Goal: Use online tool/utility: Utilize a website feature to perform a specific function

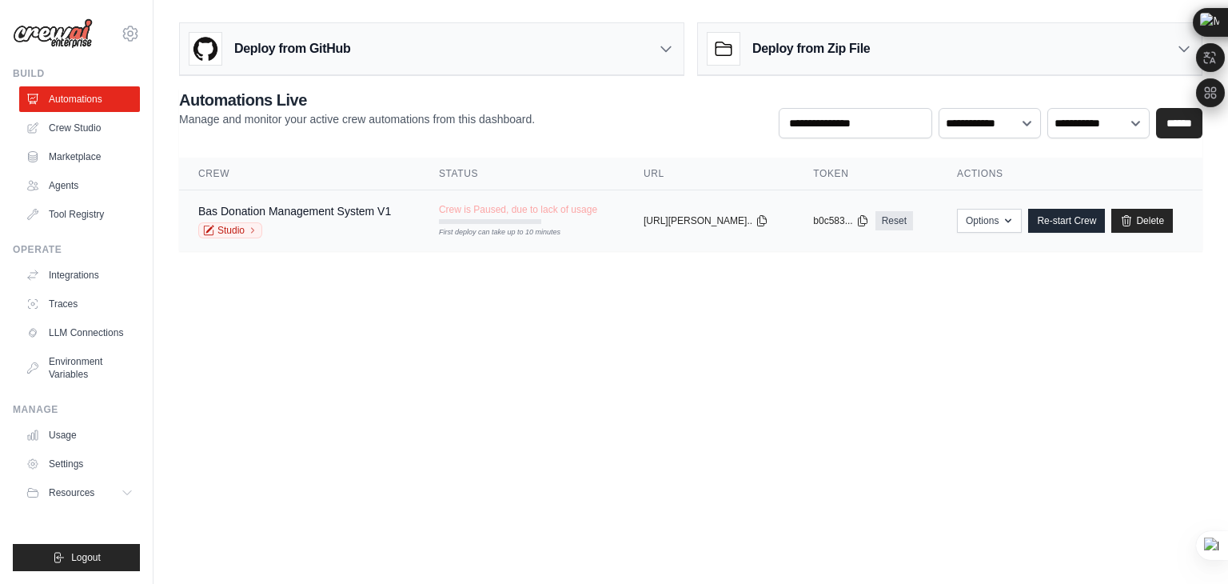
click at [258, 216] on div "Bas Donation Management System V1" at bounding box center [294, 211] width 193 height 16
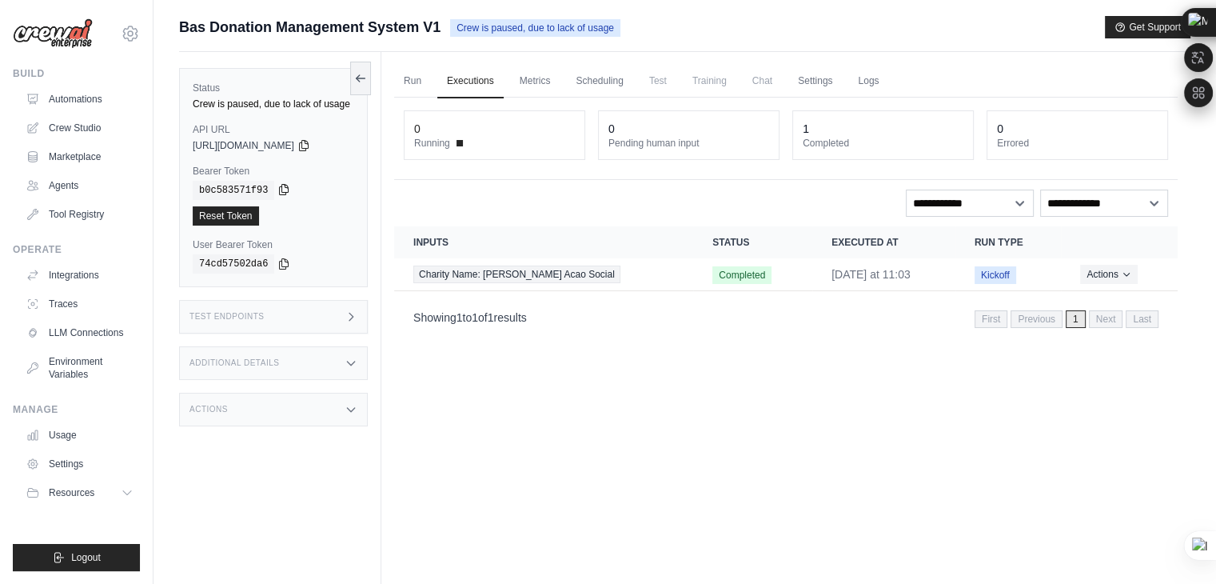
click at [278, 186] on icon at bounding box center [284, 189] width 13 height 13
click at [1115, 207] on select "**********" at bounding box center [1104, 203] width 128 height 27
click at [1017, 202] on select "**********" at bounding box center [970, 203] width 128 height 27
click at [738, 375] on div "Run Executions Metrics Scheduling Test Training Chat Settings Logs 0 Running 0 …" at bounding box center [785, 344] width 809 height 584
click at [408, 82] on link "Run" at bounding box center [412, 82] width 37 height 34
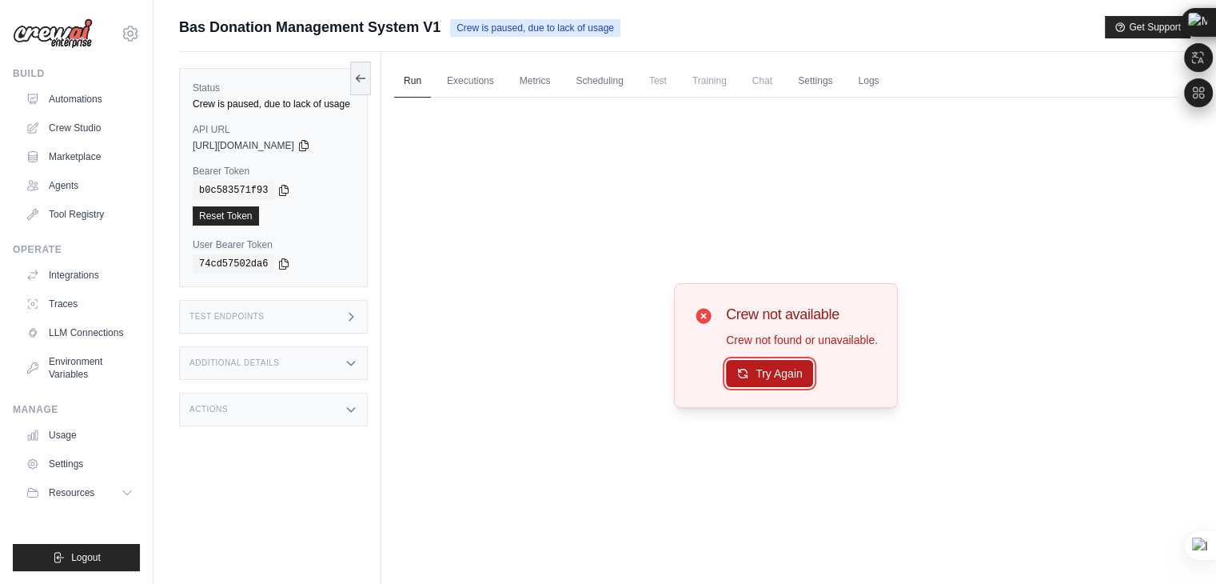
click at [777, 371] on button "Try Again" at bounding box center [769, 373] width 87 height 27
click at [768, 369] on button "Try Again" at bounding box center [769, 373] width 87 height 27
click at [403, 83] on link "Run" at bounding box center [412, 82] width 37 height 34
click at [761, 373] on button "Try Again" at bounding box center [769, 373] width 87 height 27
click at [508, 186] on div "Crew not available Crew not found or unavailable. Try Again" at bounding box center [786, 346] width 784 height 497
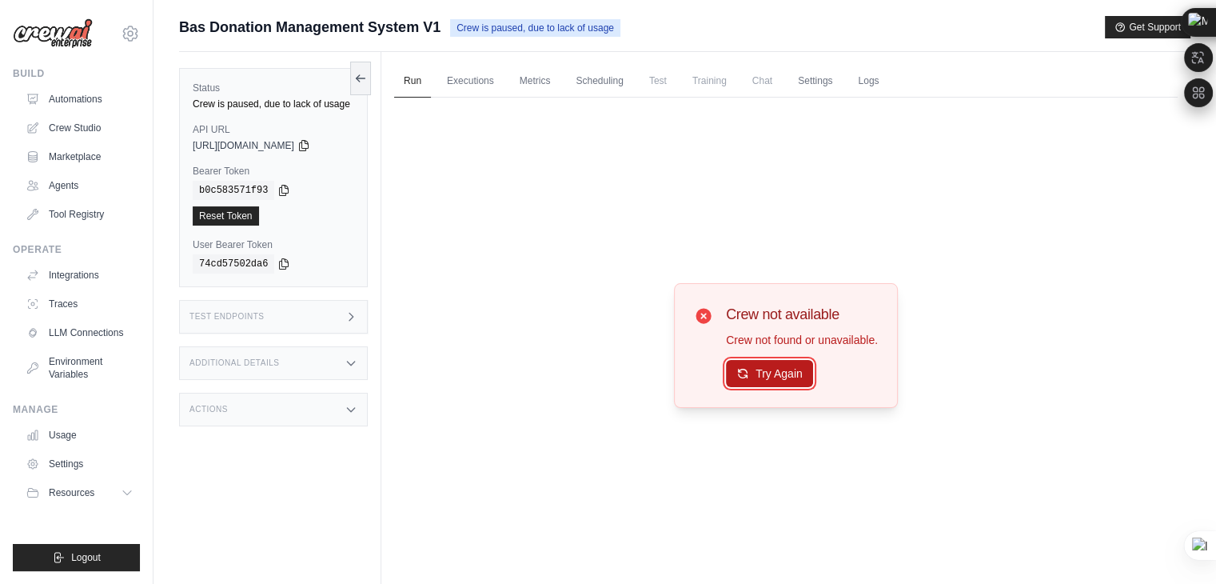
click at [753, 369] on button "Try Again" at bounding box center [769, 373] width 87 height 27
click at [613, 212] on div "Crew not available Crew not found or unavailable. Try Again" at bounding box center [786, 346] width 784 height 497
click at [665, 78] on span "Test" at bounding box center [658, 81] width 37 height 32
click at [868, 274] on div "Crew not available Crew not found or unavailable. Try Again" at bounding box center [786, 346] width 784 height 497
click at [659, 83] on span "Test" at bounding box center [658, 81] width 37 height 32
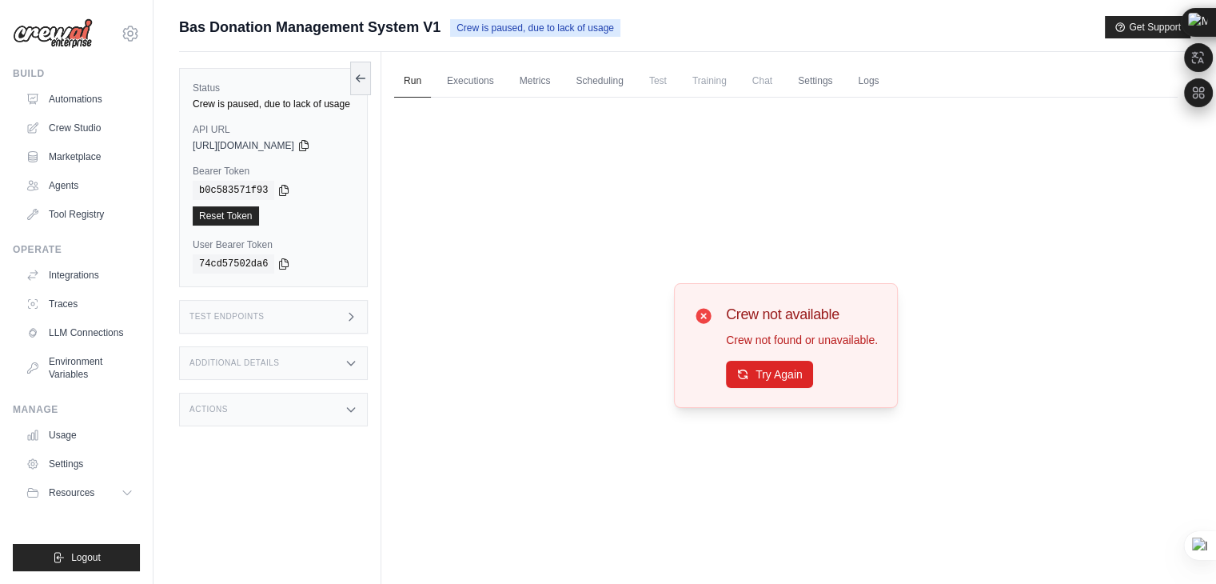
click at [624, 234] on div "Crew not available Crew not found or unavailable. Try Again" at bounding box center [786, 346] width 784 height 497
drag, startPoint x: 634, startPoint y: 230, endPoint x: 773, endPoint y: 266, distance: 143.2
click at [757, 254] on div "Crew not available Crew not found or unavailable. Try Again" at bounding box center [786, 346] width 784 height 497
click at [777, 381] on button "Try Again" at bounding box center [769, 373] width 87 height 27
drag, startPoint x: 393, startPoint y: 78, endPoint x: 417, endPoint y: 76, distance: 24.0
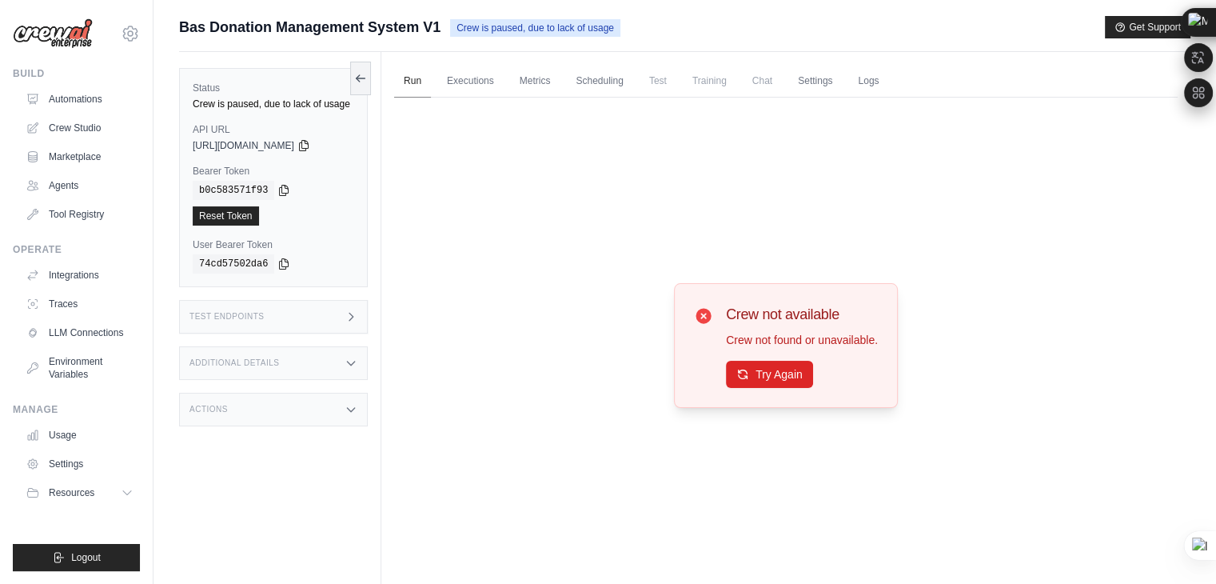
click at [393, 78] on div "Run Executions Metrics Scheduling Test Training Chat Settings Logs 0 Running 0 …" at bounding box center [785, 344] width 809 height 584
click at [474, 76] on link "Executions" at bounding box center [470, 82] width 66 height 34
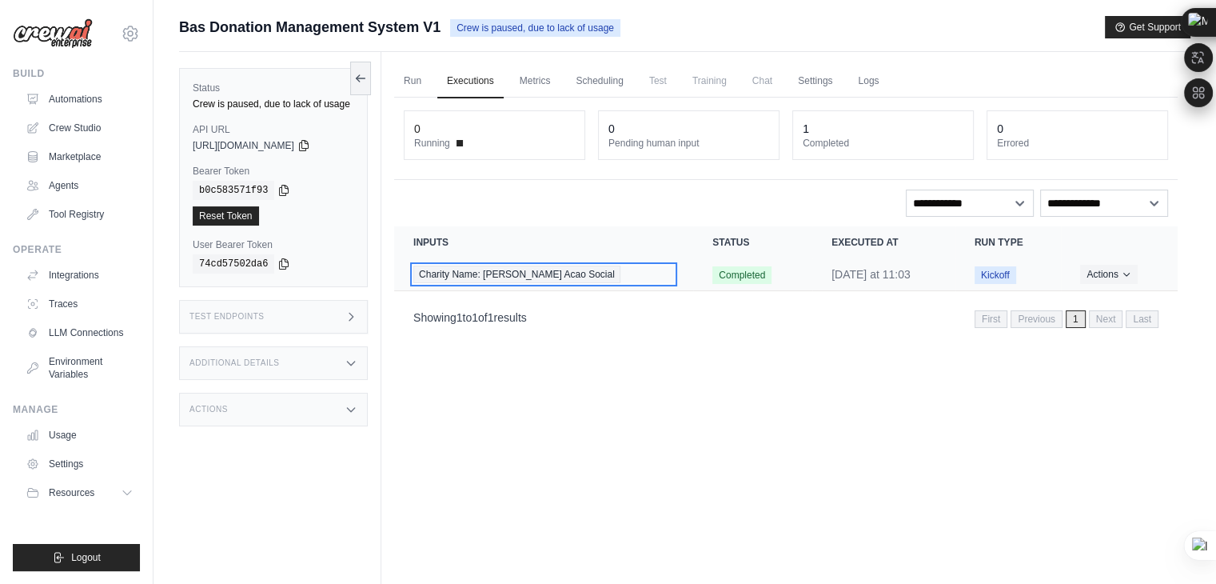
click at [507, 276] on span "Charity Name: Brooklin Acao Social" at bounding box center [516, 275] width 207 height 18
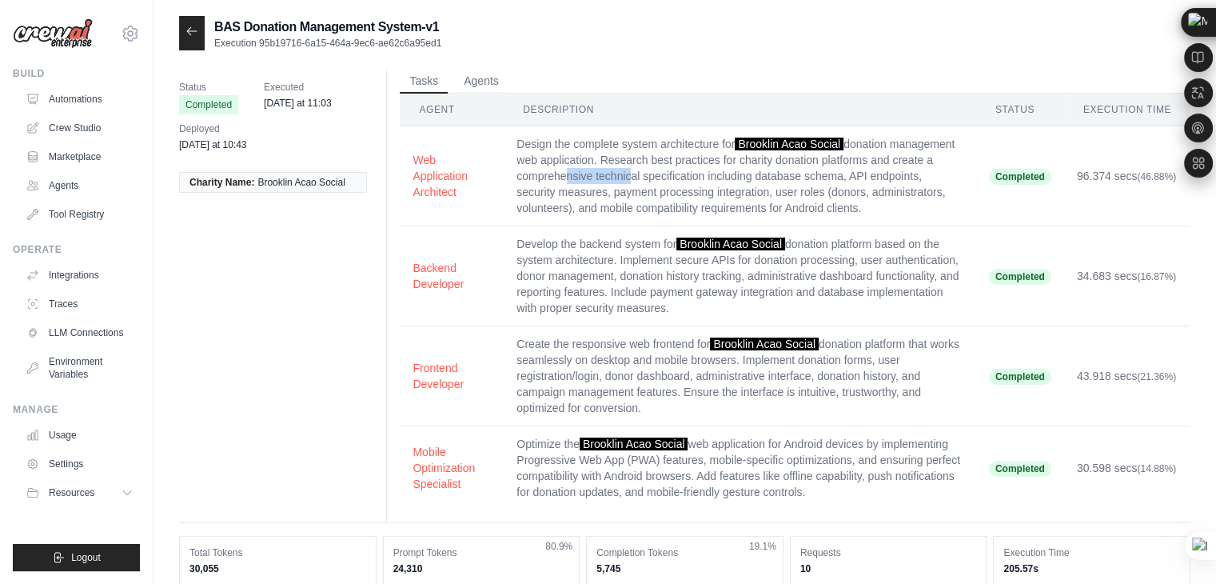
drag, startPoint x: 558, startPoint y: 179, endPoint x: 624, endPoint y: 177, distance: 65.6
click at [624, 177] on td "Design the complete system architecture for Brooklin Acao Social donation manag…" at bounding box center [740, 176] width 473 height 100
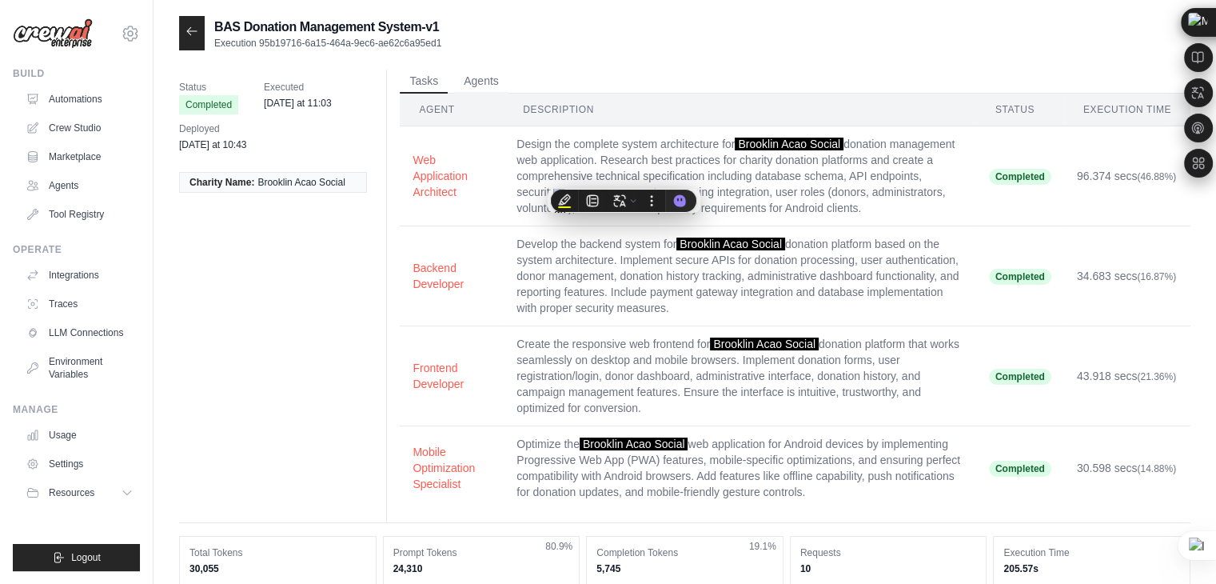
click at [759, 188] on td "Design the complete system architecture for Brooklin Acao Social donation manag…" at bounding box center [740, 176] width 473 height 100
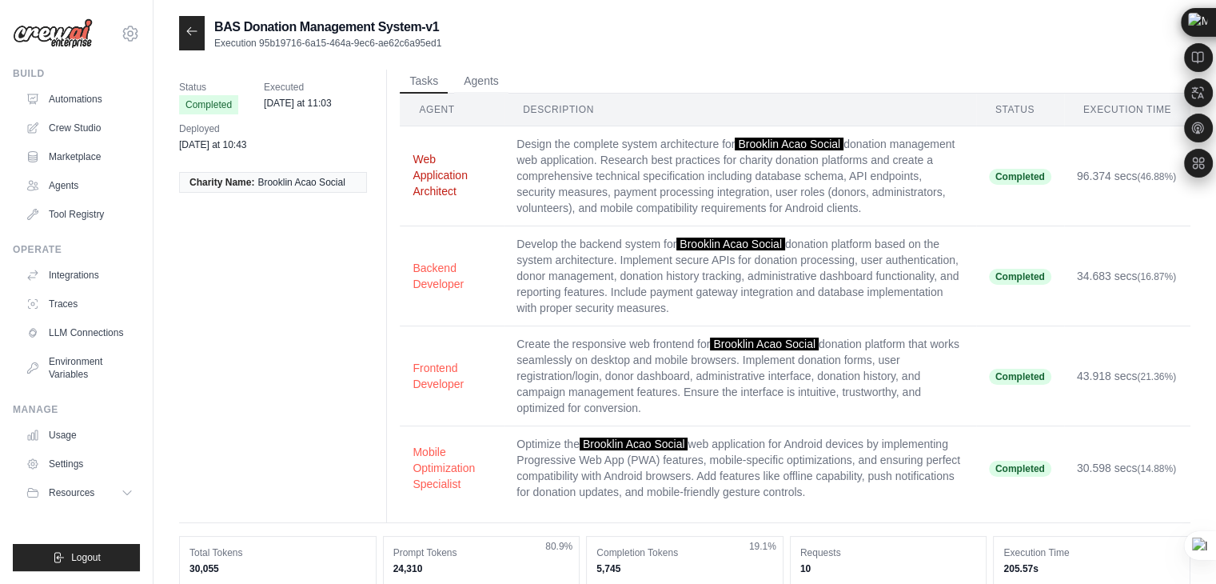
click at [435, 173] on button "Web Application Architect" at bounding box center [452, 175] width 78 height 48
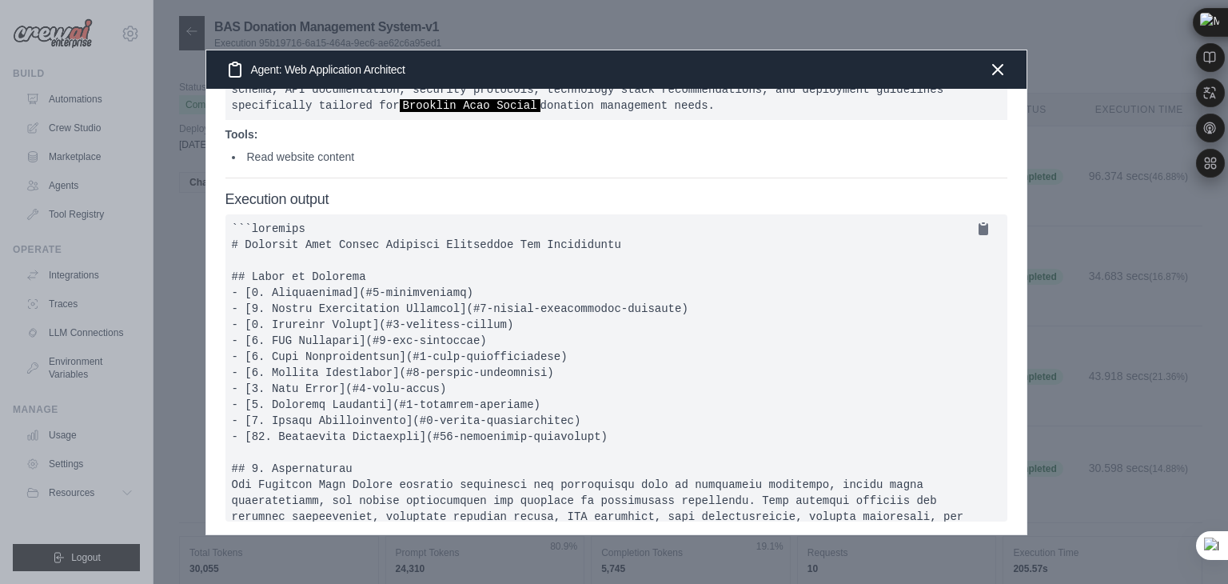
drag, startPoint x: 486, startPoint y: 65, endPoint x: 384, endPoint y: 65, distance: 102.4
click at [384, 65] on div "Agent: Web Application Architect" at bounding box center [616, 69] width 821 height 38
drag, startPoint x: 542, startPoint y: 68, endPoint x: 372, endPoint y: 68, distance: 170.3
click at [372, 68] on div "Agent: Web Application Architect" at bounding box center [616, 69] width 821 height 38
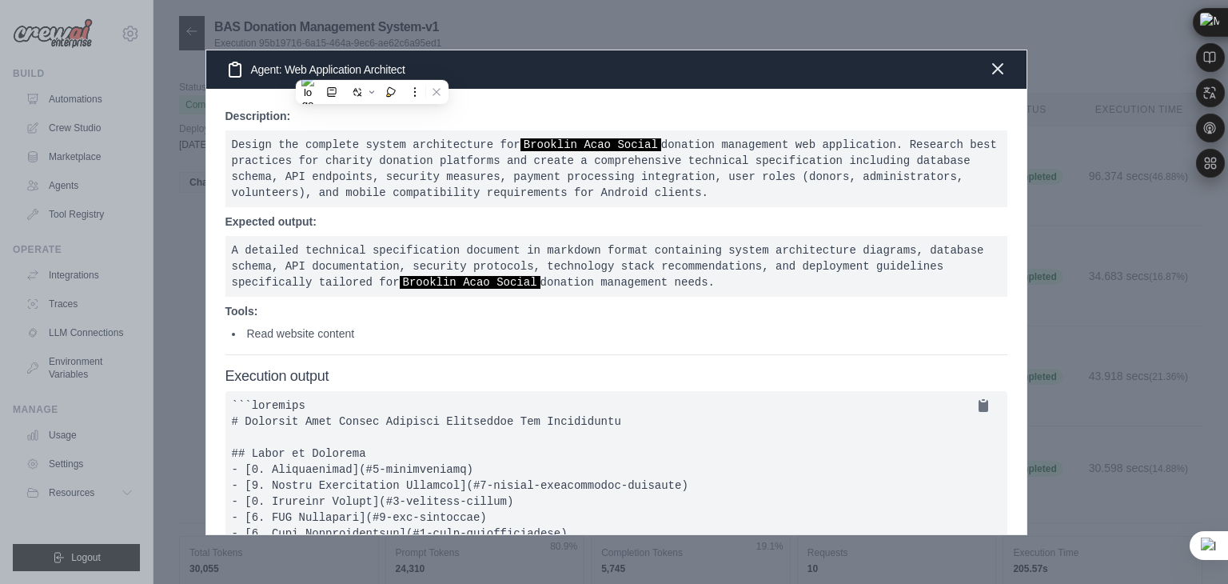
click at [995, 69] on icon "button" at bounding box center [997, 68] width 19 height 19
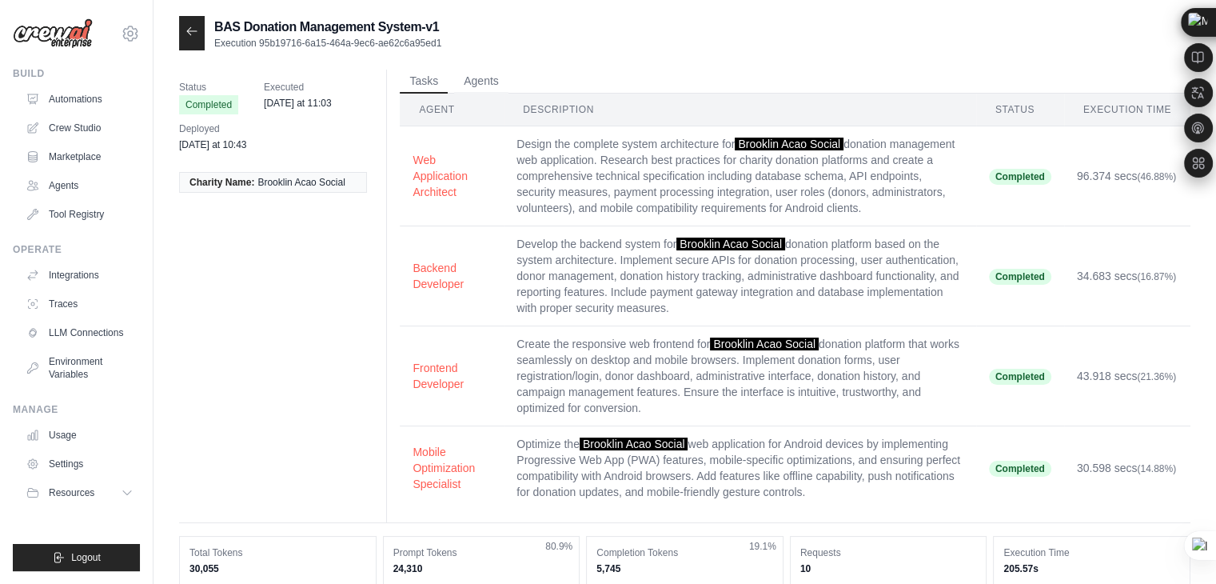
click at [563, 113] on th "Description" at bounding box center [740, 110] width 473 height 33
click at [486, 83] on button "Agents" at bounding box center [481, 81] width 54 height 24
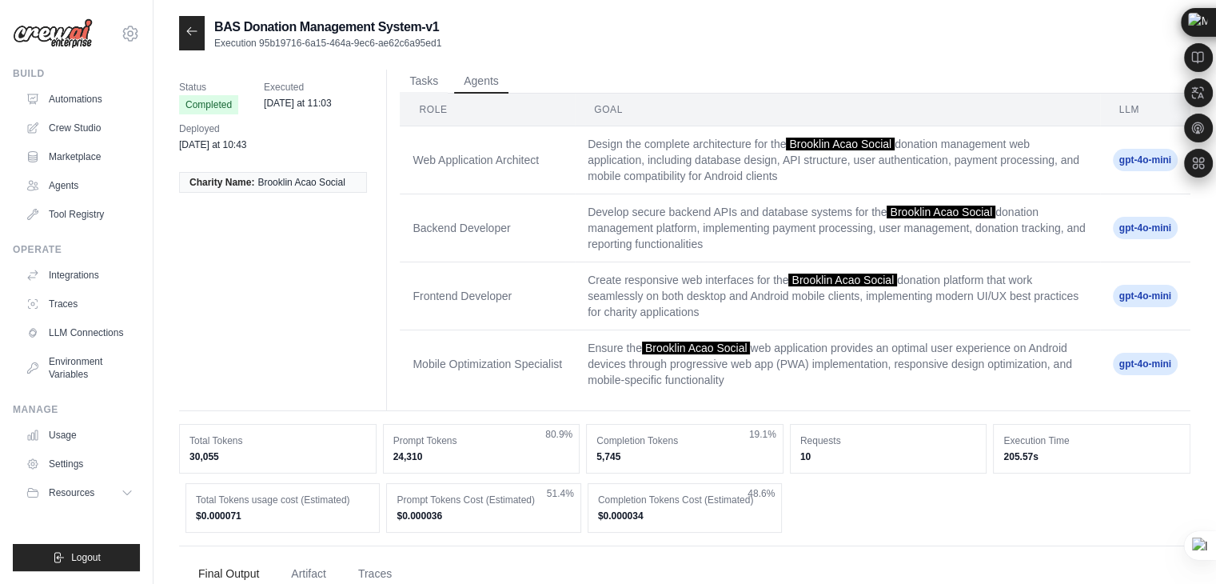
click at [780, 152] on td "Design the complete architecture for the Brooklin Acao Social donation manageme…" at bounding box center [837, 160] width 525 height 68
click at [497, 167] on td "Web Application Architect" at bounding box center [487, 160] width 175 height 68
click at [462, 166] on td "Web Application Architect" at bounding box center [487, 160] width 175 height 68
click at [459, 159] on td "Web Application Architect" at bounding box center [487, 160] width 175 height 68
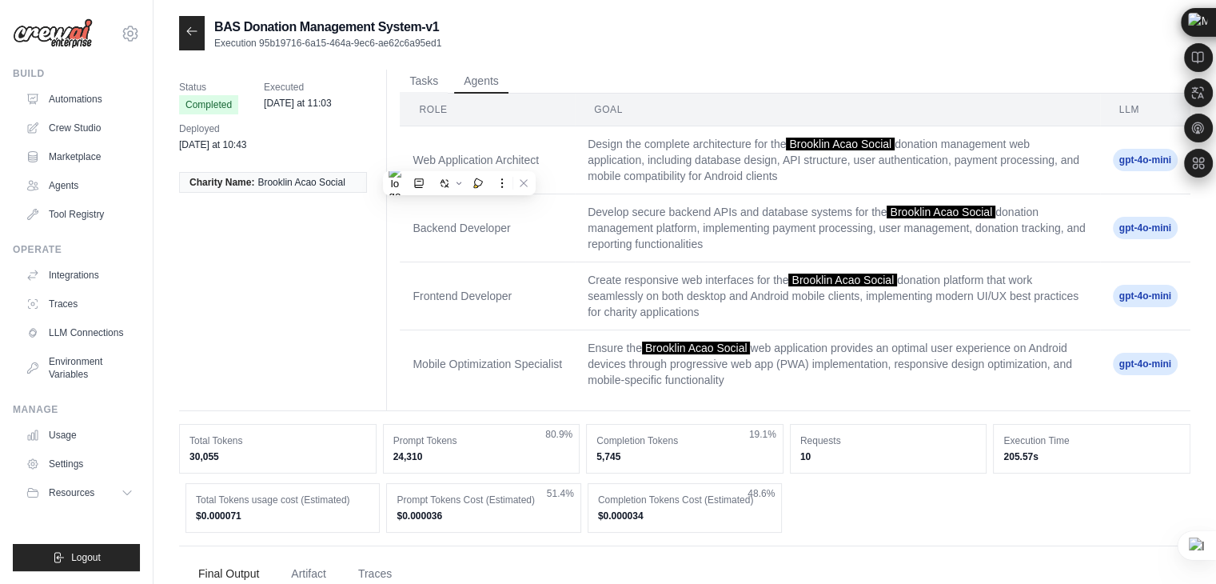
click at [614, 158] on td "Design the complete architecture for the Brooklin Acao Social donation manageme…" at bounding box center [837, 160] width 525 height 68
click at [609, 116] on th "Goal" at bounding box center [837, 110] width 525 height 33
click at [281, 86] on span "Executed" at bounding box center [298, 87] width 68 height 16
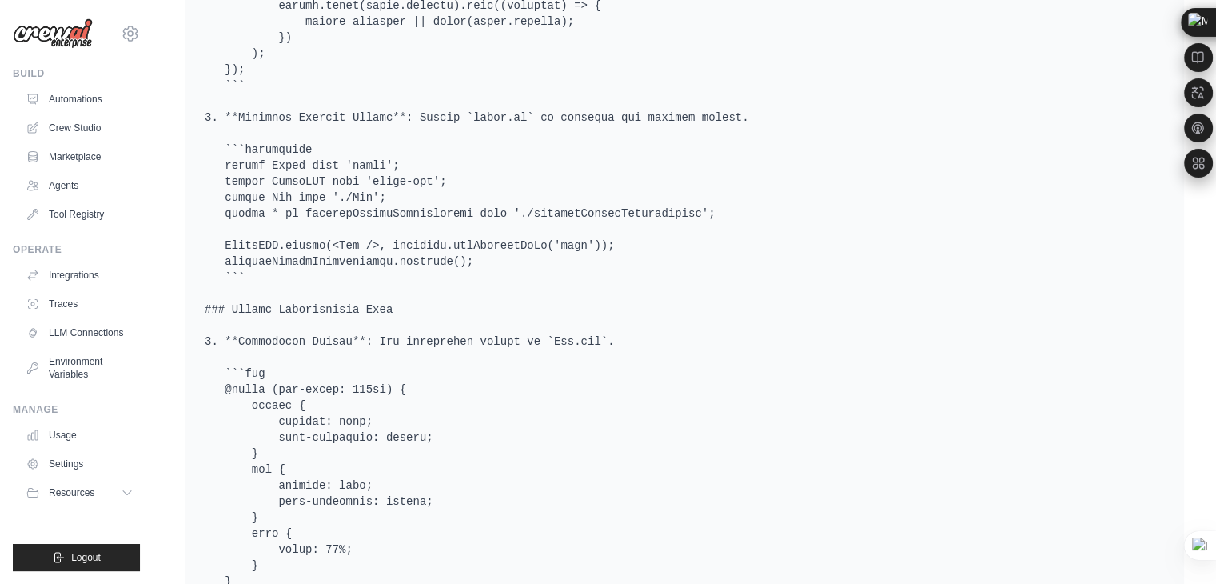
scroll to position [1439, 0]
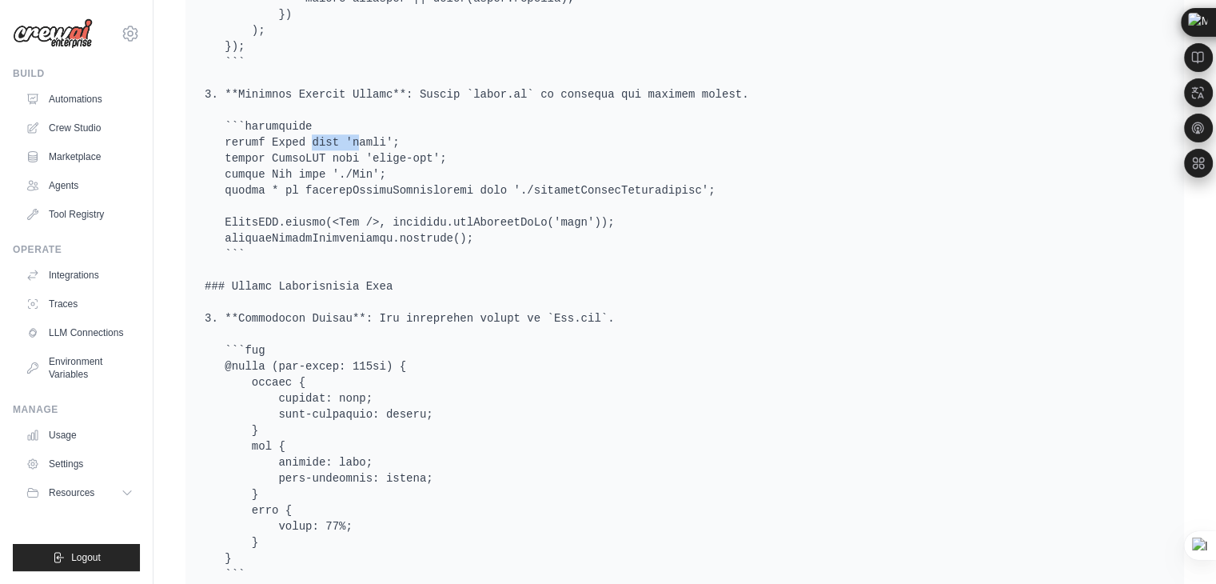
drag, startPoint x: 264, startPoint y: 138, endPoint x: 308, endPoint y: 136, distance: 44.0
click at [308, 136] on pre at bounding box center [685, 534] width 960 height 2655
click at [514, 126] on pre at bounding box center [685, 534] width 960 height 2655
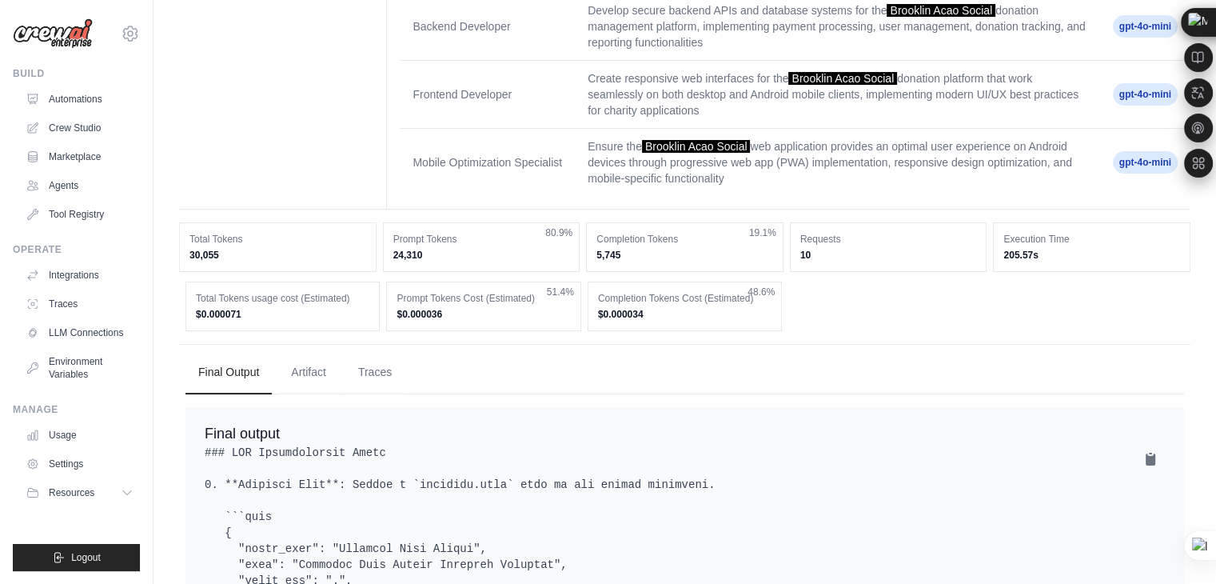
scroll to position [240, 0]
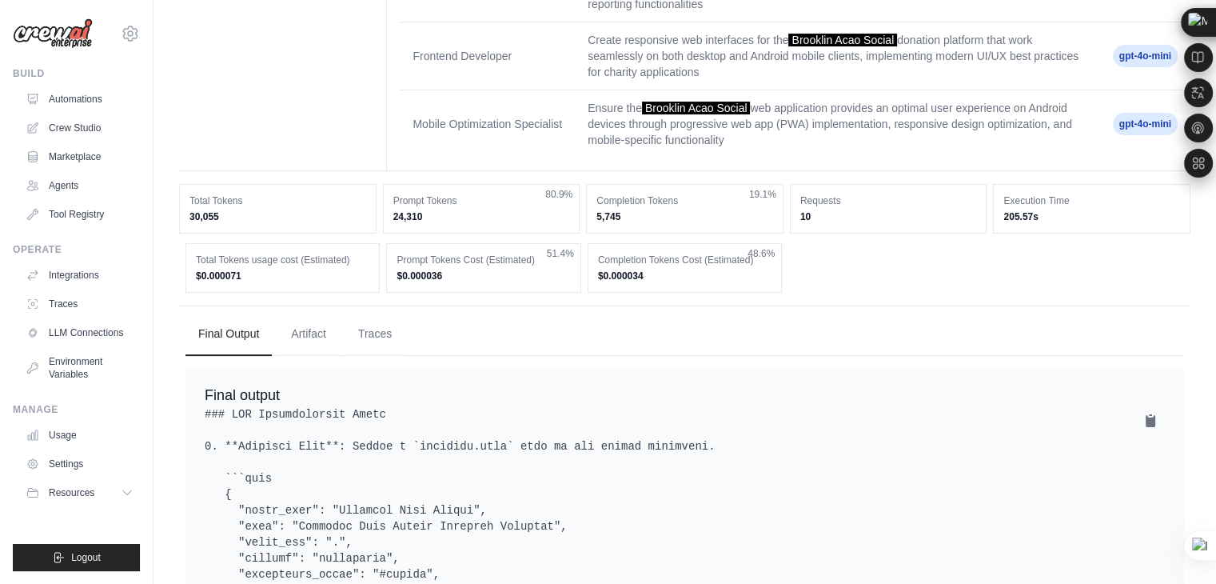
drag, startPoint x: 441, startPoint y: 276, endPoint x: 398, endPoint y: 271, distance: 43.5
click at [398, 271] on dd "$0.000036" at bounding box center [484, 276] width 174 height 13
click at [625, 277] on dd "$0.000034" at bounding box center [685, 276] width 174 height 13
click at [649, 272] on dd "$0.000034" at bounding box center [685, 276] width 174 height 13
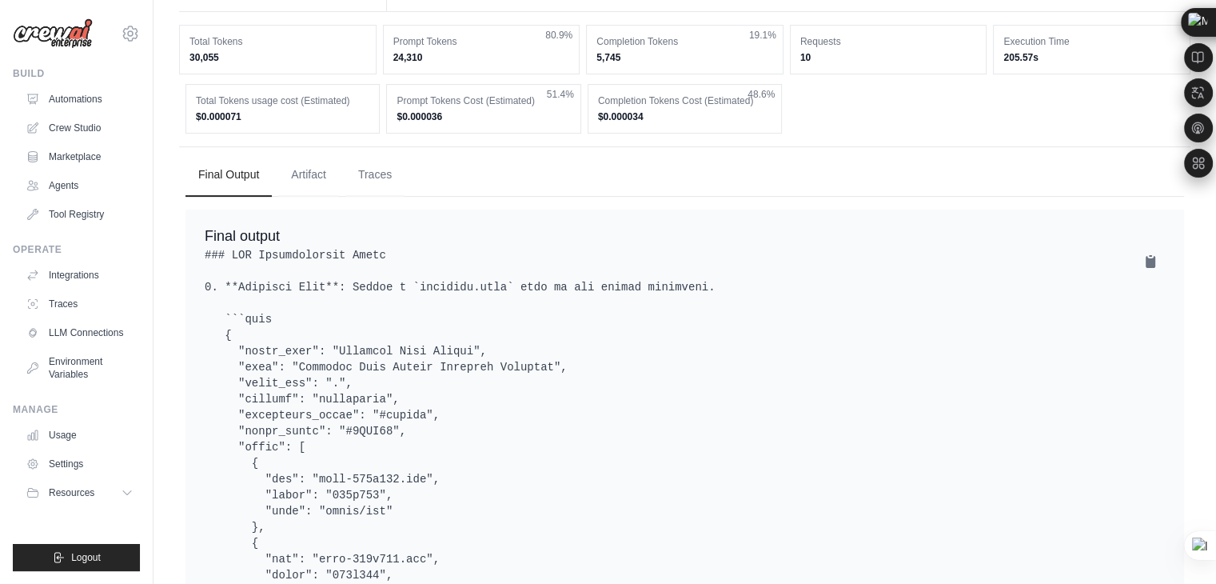
scroll to position [400, 0]
click at [60, 190] on link "Agents" at bounding box center [81, 186] width 121 height 26
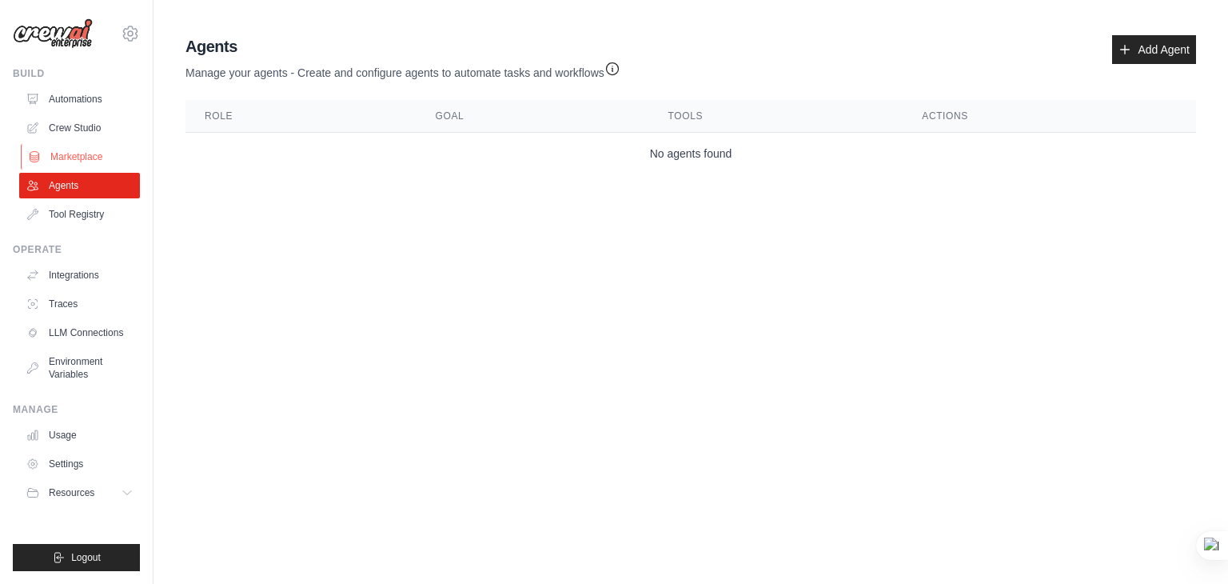
click at [70, 158] on link "Marketplace" at bounding box center [81, 157] width 121 height 26
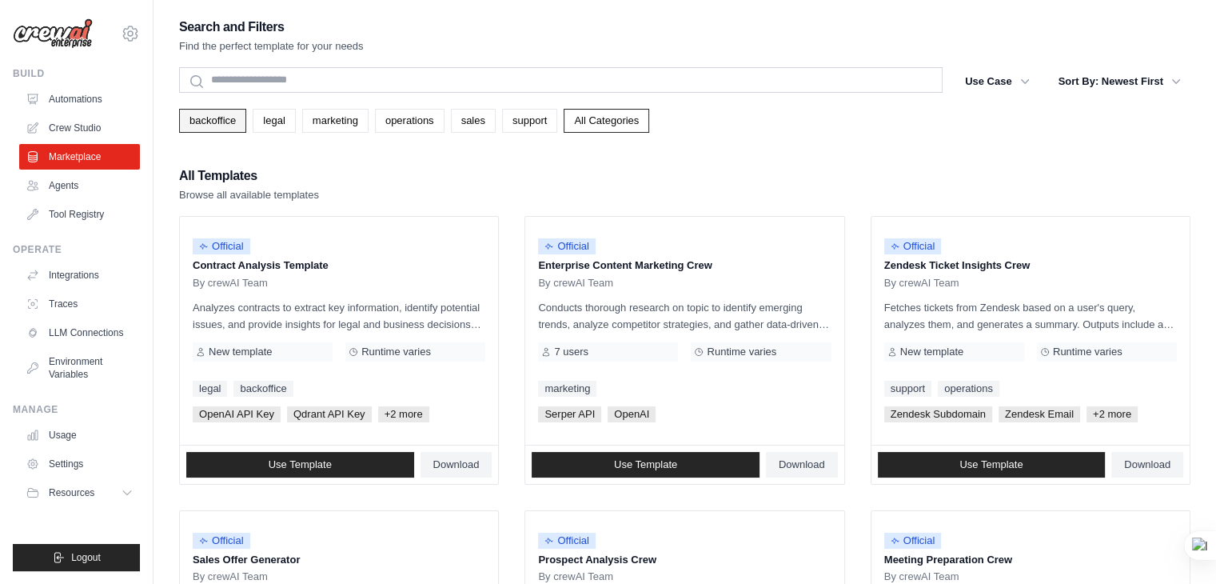
click at [221, 122] on link "backoffice" at bounding box center [212, 121] width 67 height 24
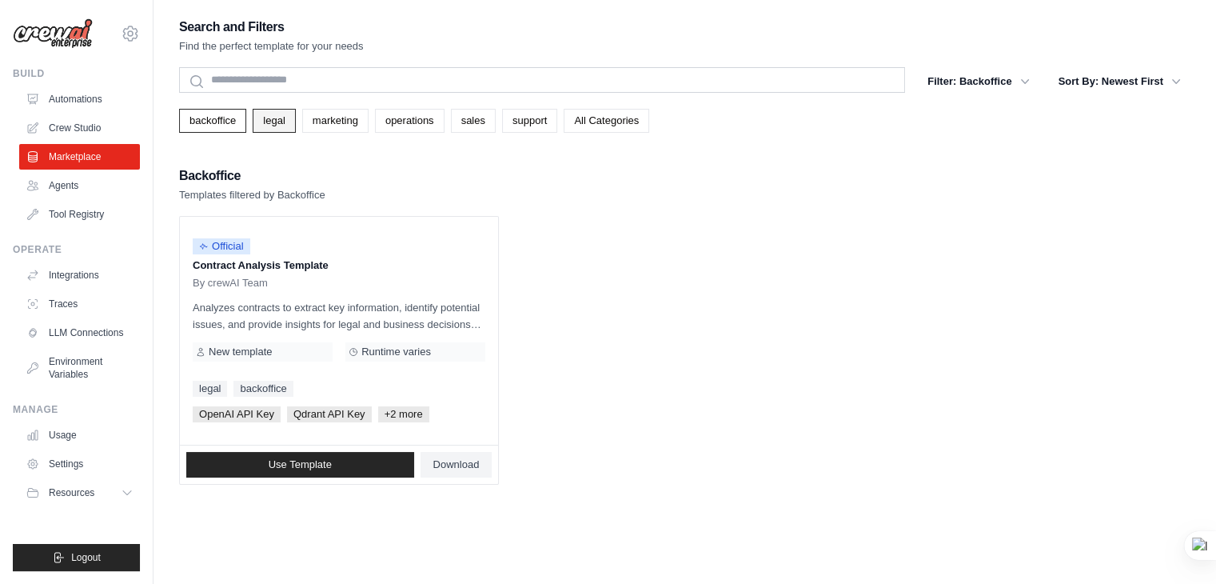
click at [276, 126] on link "legal" at bounding box center [274, 121] width 42 height 24
click at [318, 119] on link "marketing" at bounding box center [335, 121] width 66 height 24
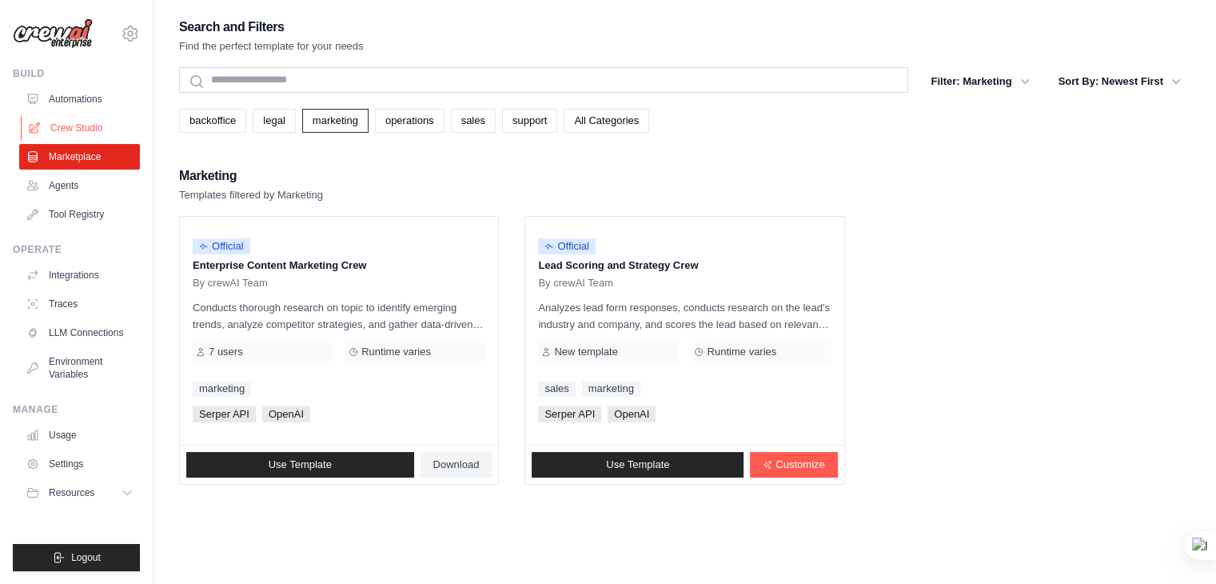
click at [85, 128] on link "Crew Studio" at bounding box center [81, 128] width 121 height 26
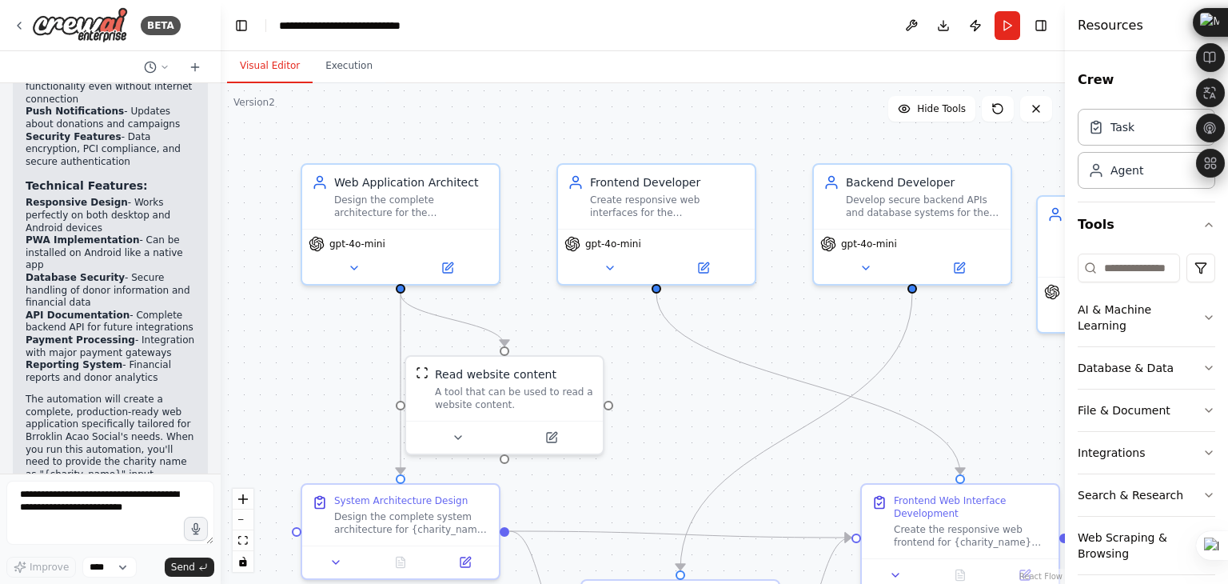
scroll to position [2001, 0]
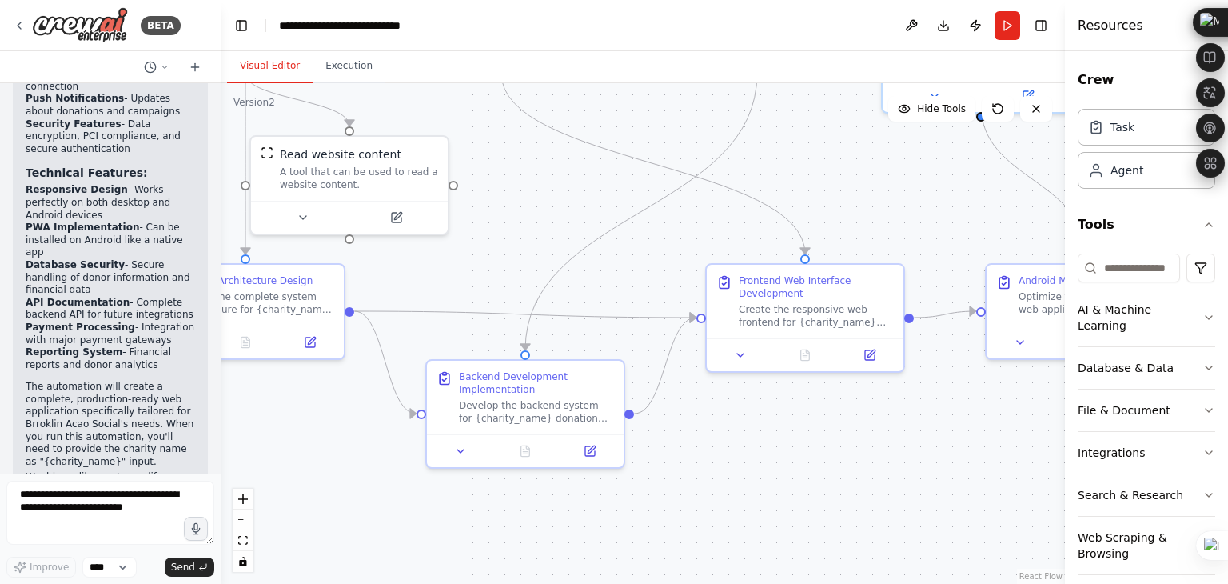
drag, startPoint x: 667, startPoint y: 404, endPoint x: 525, endPoint y: 183, distance: 262.6
click at [517, 182] on div ".deletable-edge-delete-btn { width: 20px; height: 20px; border: 0px solid #ffff…" at bounding box center [643, 333] width 844 height 501
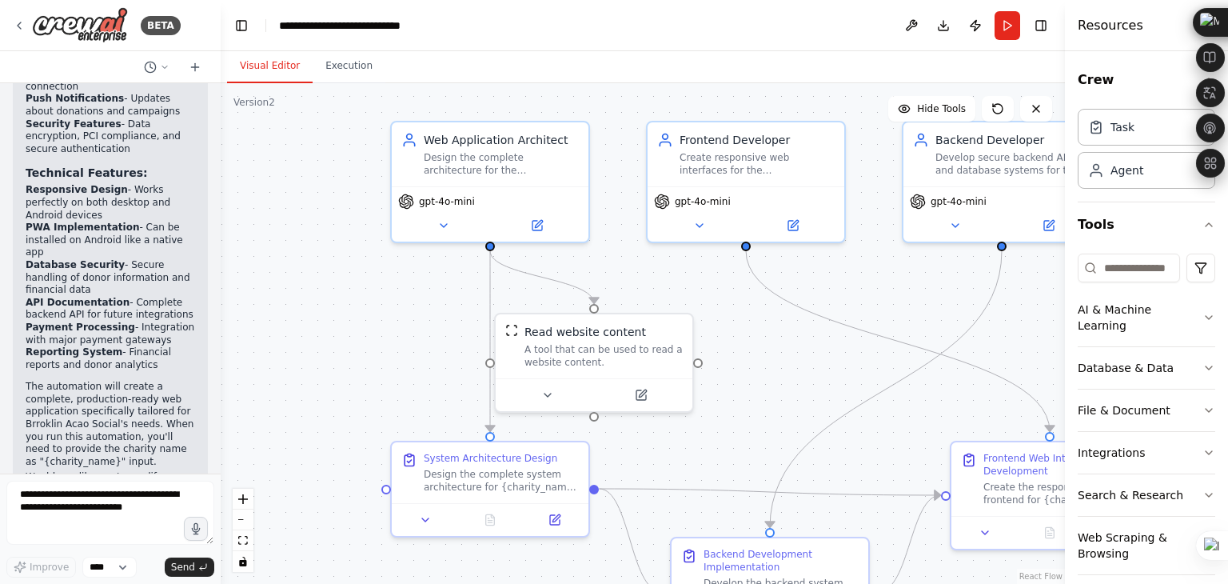
drag, startPoint x: 557, startPoint y: 193, endPoint x: 796, endPoint y: 364, distance: 293.4
click at [803, 377] on div ".deletable-edge-delete-btn { width: 20px; height: 20px; border: 0px solid #ffff…" at bounding box center [643, 333] width 844 height 501
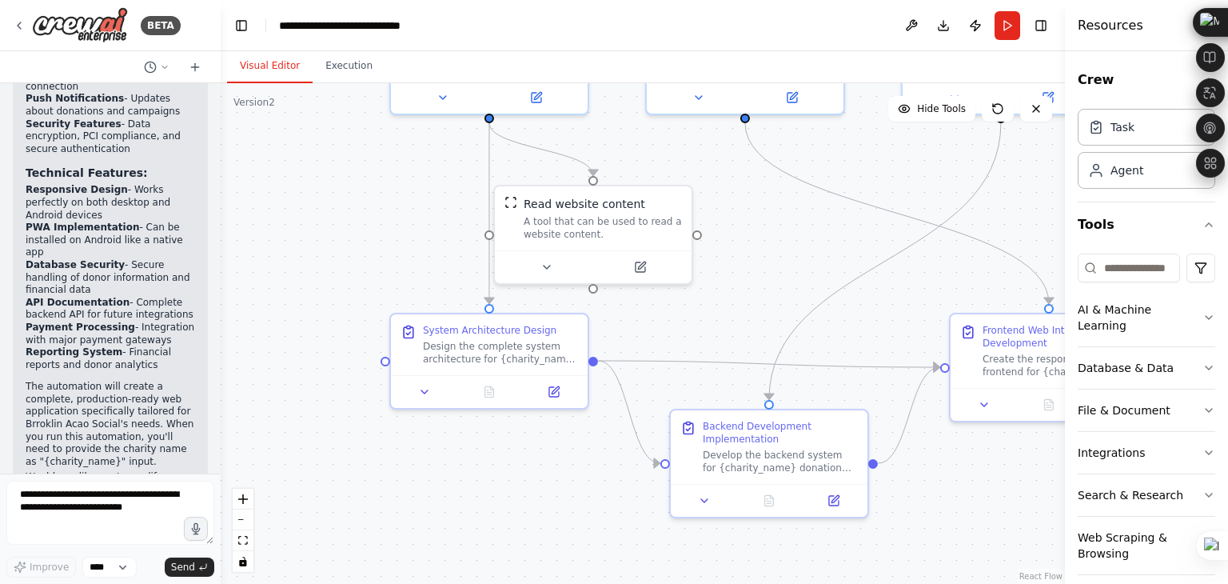
drag, startPoint x: 351, startPoint y: 388, endPoint x: 432, endPoint y: 210, distance: 195.0
click at [388, 201] on div ".deletable-edge-delete-btn { width: 20px; height: 20px; border: 0px solid #ffff…" at bounding box center [643, 333] width 844 height 501
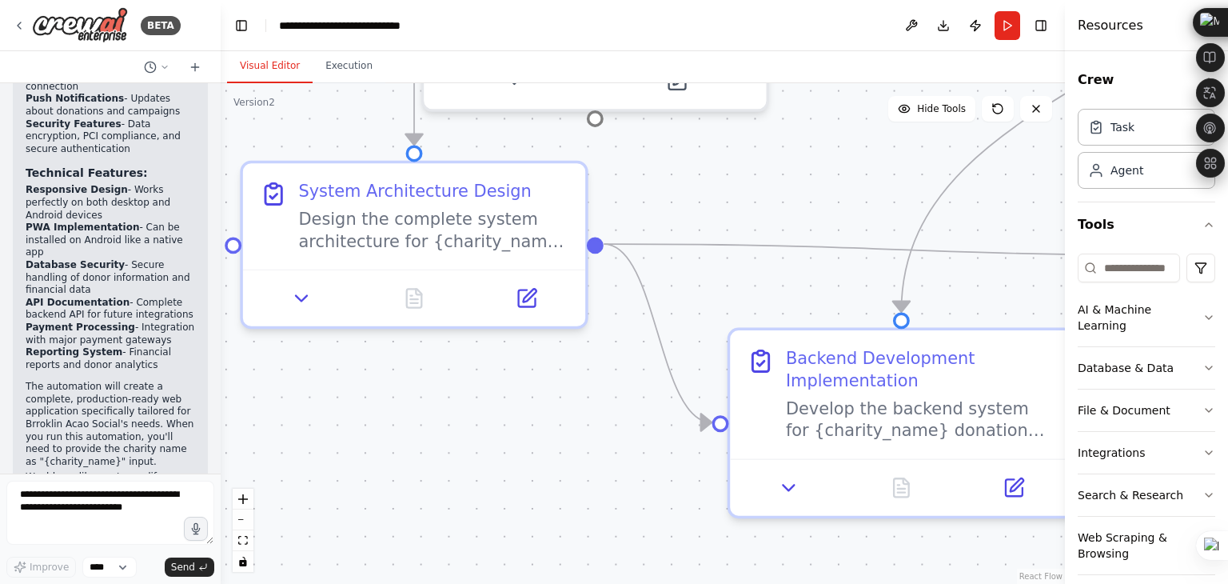
drag, startPoint x: 327, startPoint y: 341, endPoint x: 328, endPoint y: 129, distance: 212.7
click at [327, 129] on div ".deletable-edge-delete-btn { width: 20px; height: 20px; border: 0px solid #ffff…" at bounding box center [643, 333] width 844 height 501
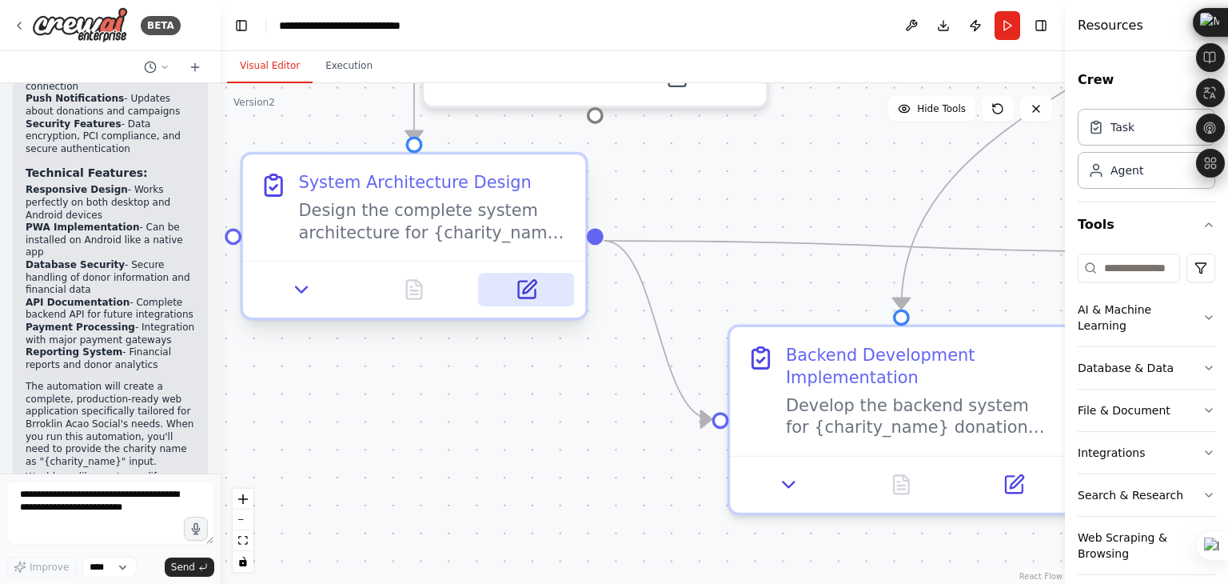
click at [521, 285] on icon at bounding box center [526, 289] width 17 height 17
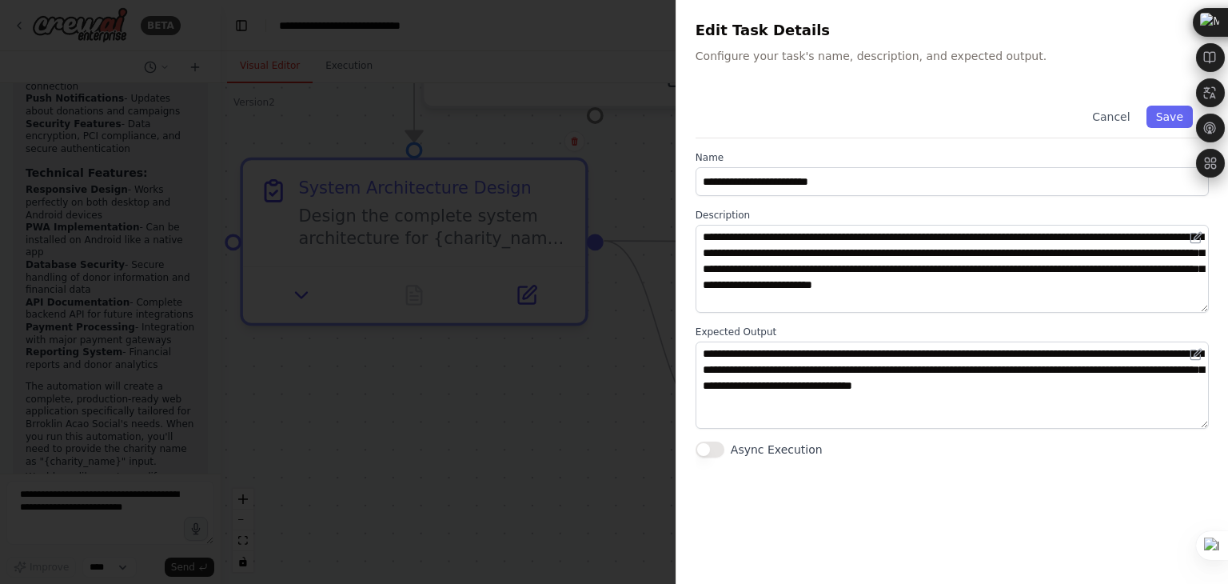
click at [554, 410] on div at bounding box center [614, 292] width 1228 height 584
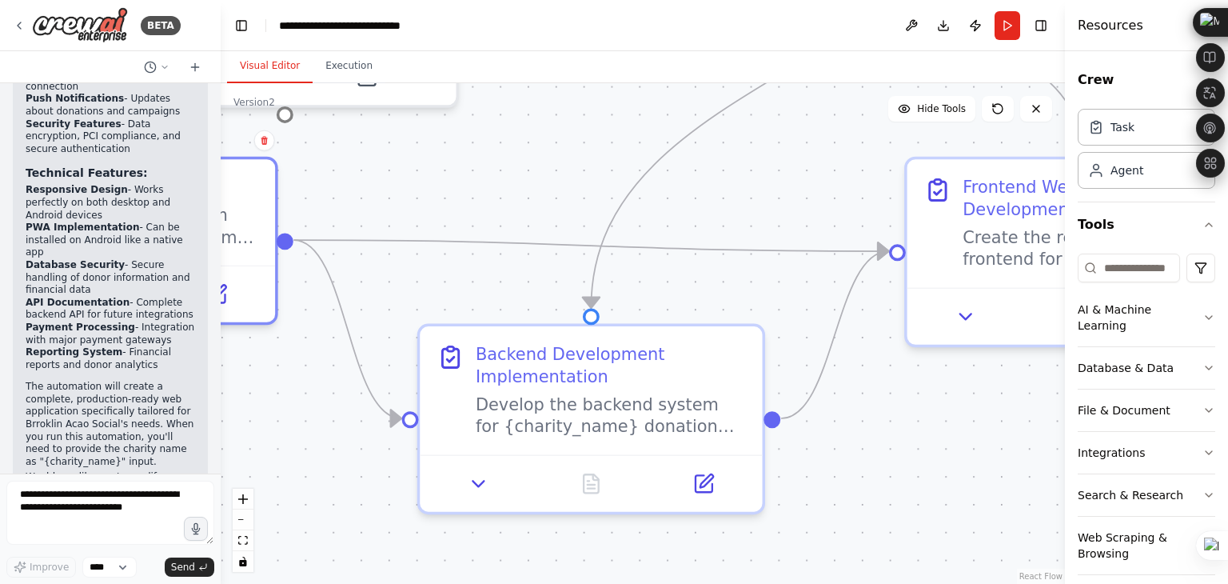
drag, startPoint x: 774, startPoint y: 282, endPoint x: 464, endPoint y: 281, distance: 310.3
click at [464, 281] on div ".deletable-edge-delete-btn { width: 20px; height: 20px; border: 0px solid #ffff…" at bounding box center [643, 333] width 844 height 501
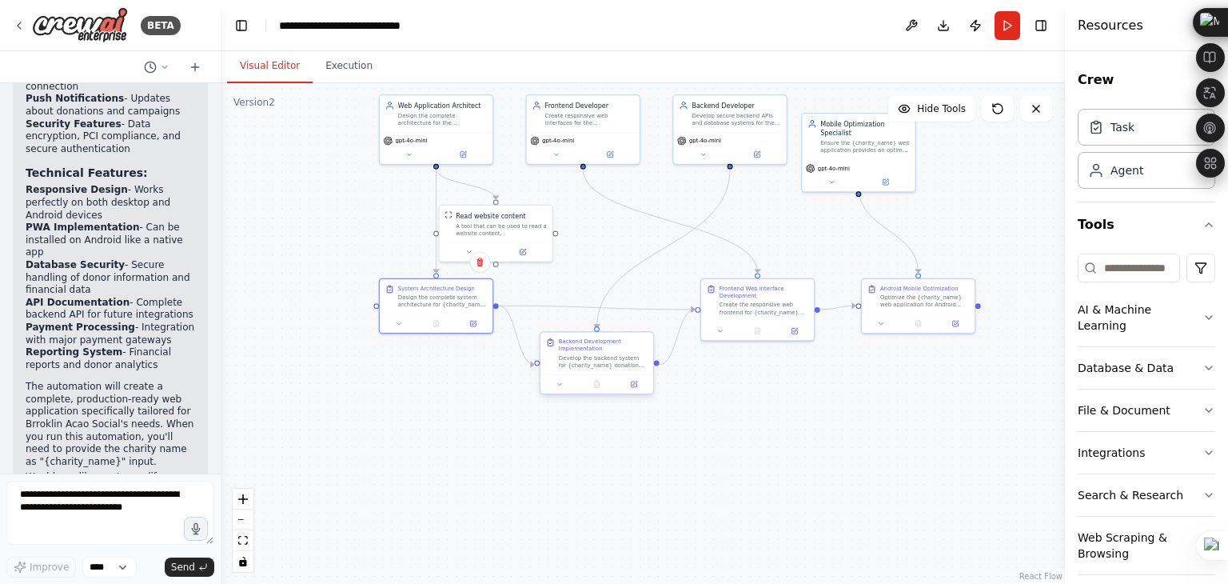
drag, startPoint x: 621, startPoint y: 258, endPoint x: 549, endPoint y: 346, distance: 113.2
click at [552, 421] on div ".deletable-edge-delete-btn { width: 20px; height: 20px; border: 0px solid #ffff…" at bounding box center [643, 333] width 844 height 501
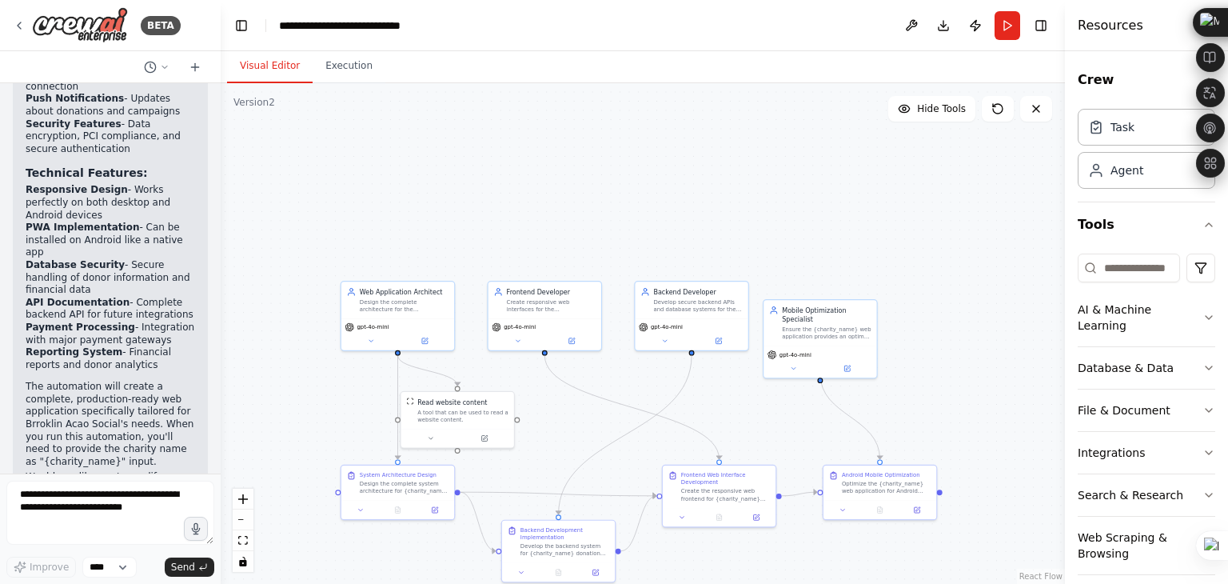
drag, startPoint x: 589, startPoint y: 251, endPoint x: 534, endPoint y: 444, distance: 200.3
click at [541, 468] on div ".deletable-edge-delete-btn { width: 20px; height: 20px; border: 0px solid #ffff…" at bounding box center [643, 333] width 844 height 501
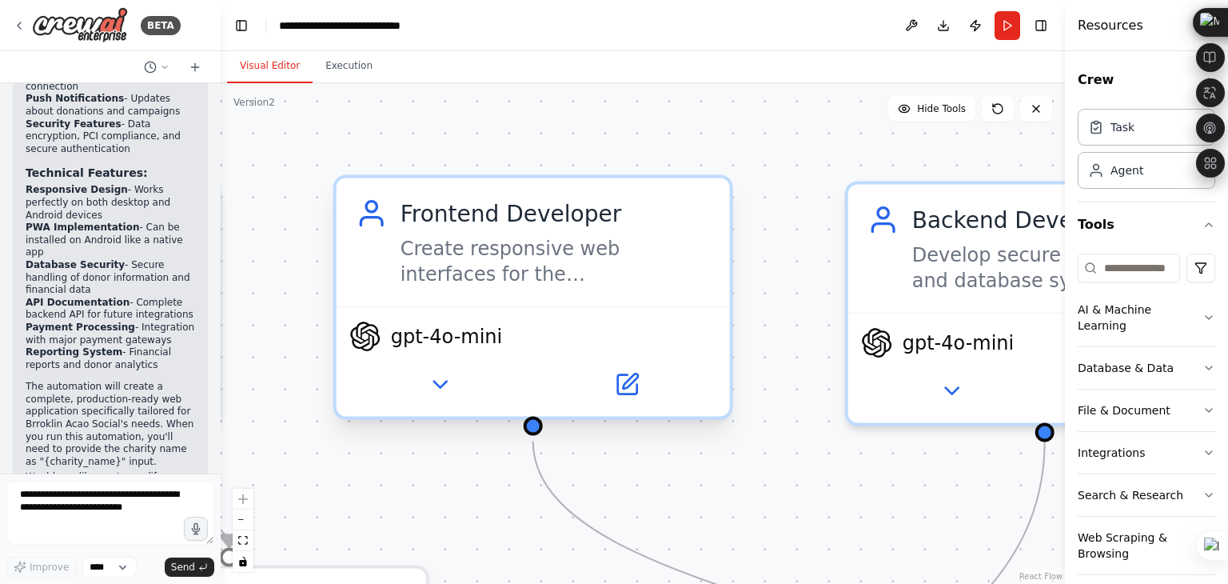
click at [433, 343] on span "gpt-4o-mini" at bounding box center [447, 337] width 112 height 26
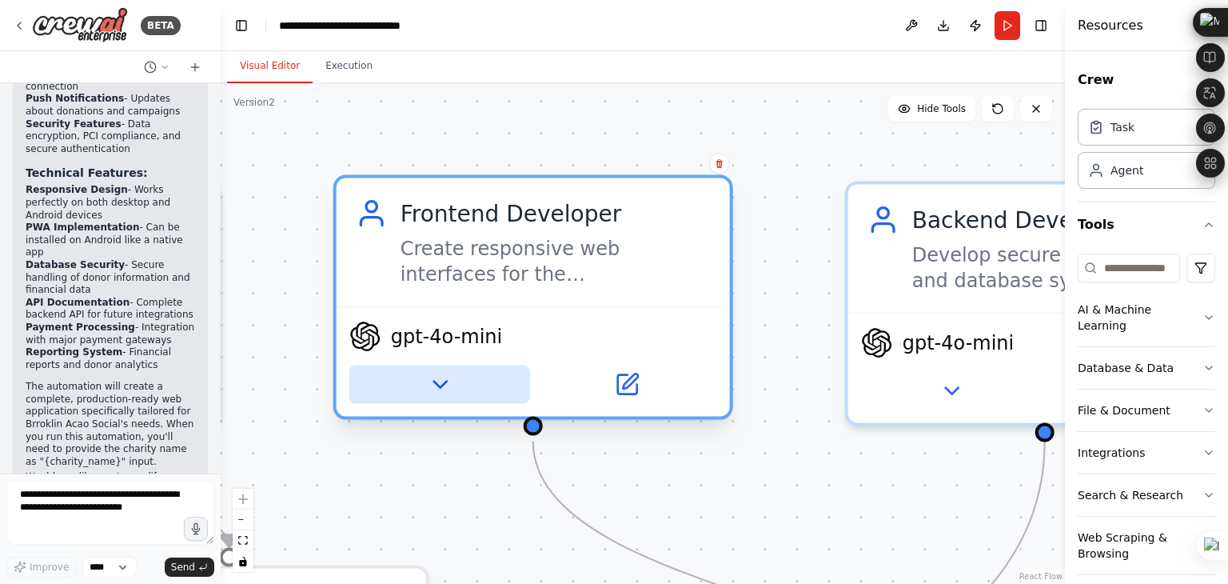
click at [434, 386] on icon at bounding box center [440, 385] width 26 height 26
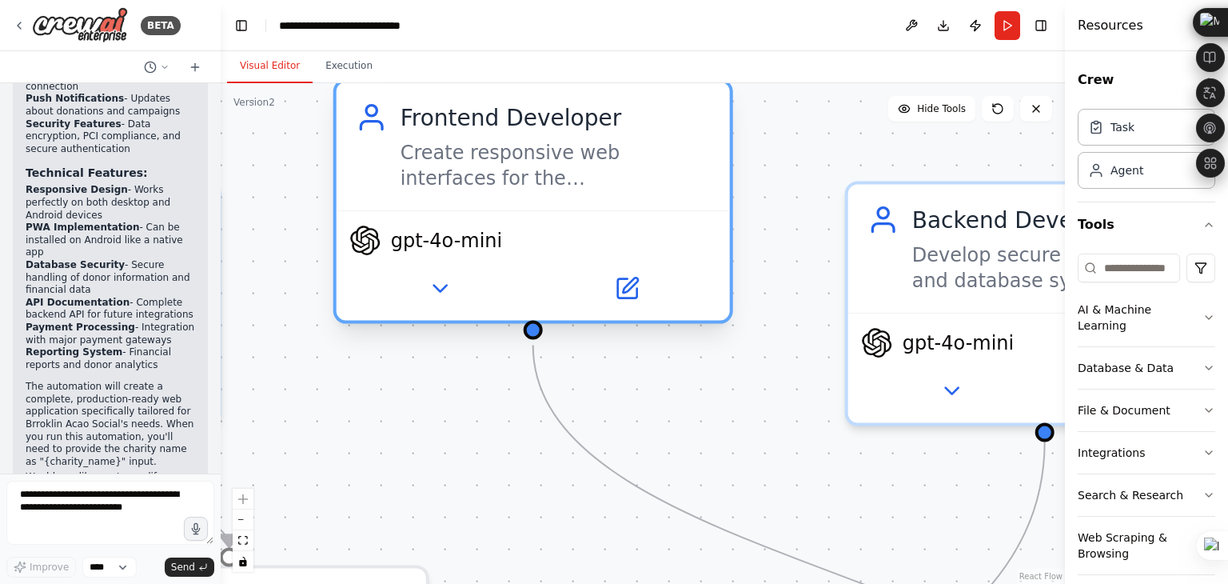
drag, startPoint x: 453, startPoint y: 374, endPoint x: 447, endPoint y: 261, distance: 113.7
click at [447, 261] on div "gpt-4o-mini" at bounding box center [533, 265] width 393 height 110
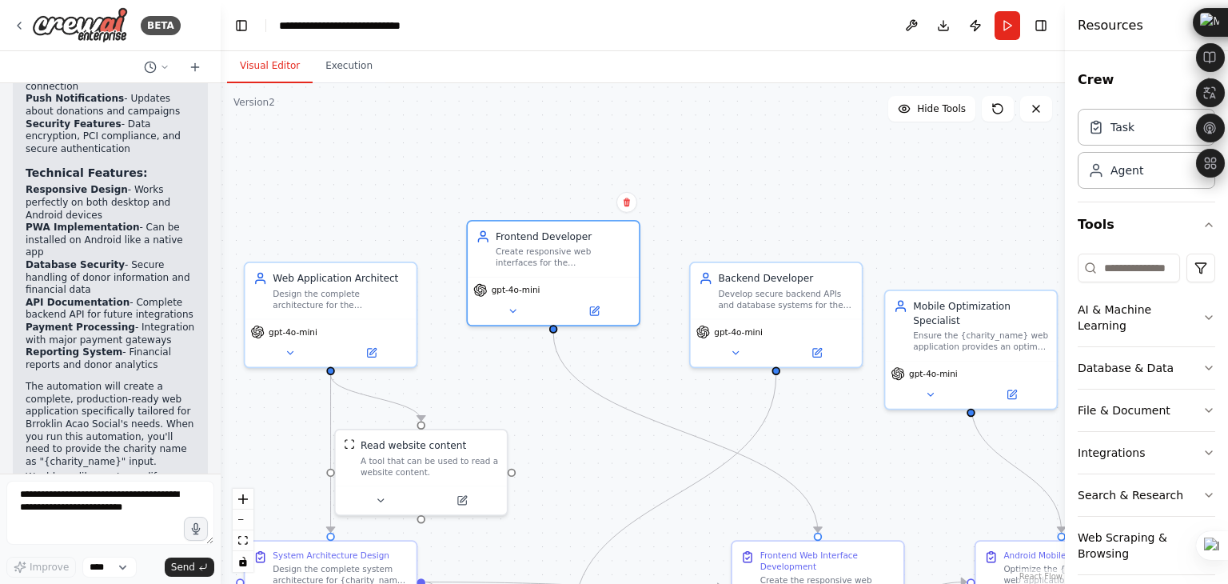
drag, startPoint x: 699, startPoint y: 439, endPoint x: 589, endPoint y: 299, distance: 177.7
click at [598, 309] on div ".deletable-edge-delete-btn { width: 20px; height: 20px; border: 0px solid #ffff…" at bounding box center [643, 333] width 844 height 501
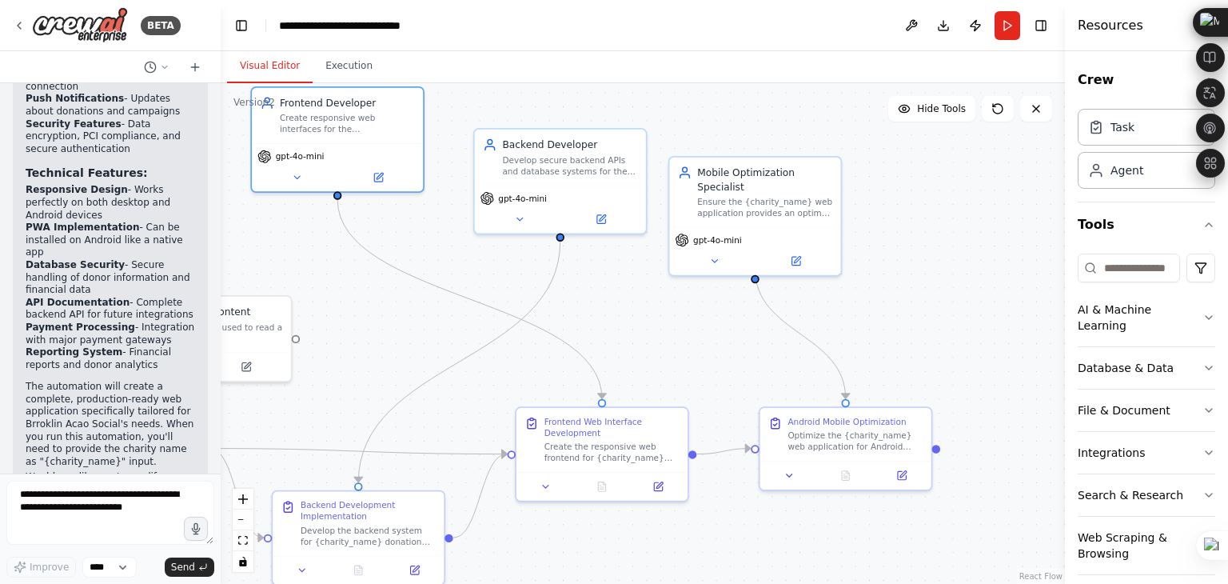
drag, startPoint x: 897, startPoint y: 377, endPoint x: 627, endPoint y: 289, distance: 284.5
click at [629, 293] on div ".deletable-edge-delete-btn { width: 20px; height: 20px; border: 0px solid #ffff…" at bounding box center [643, 333] width 844 height 501
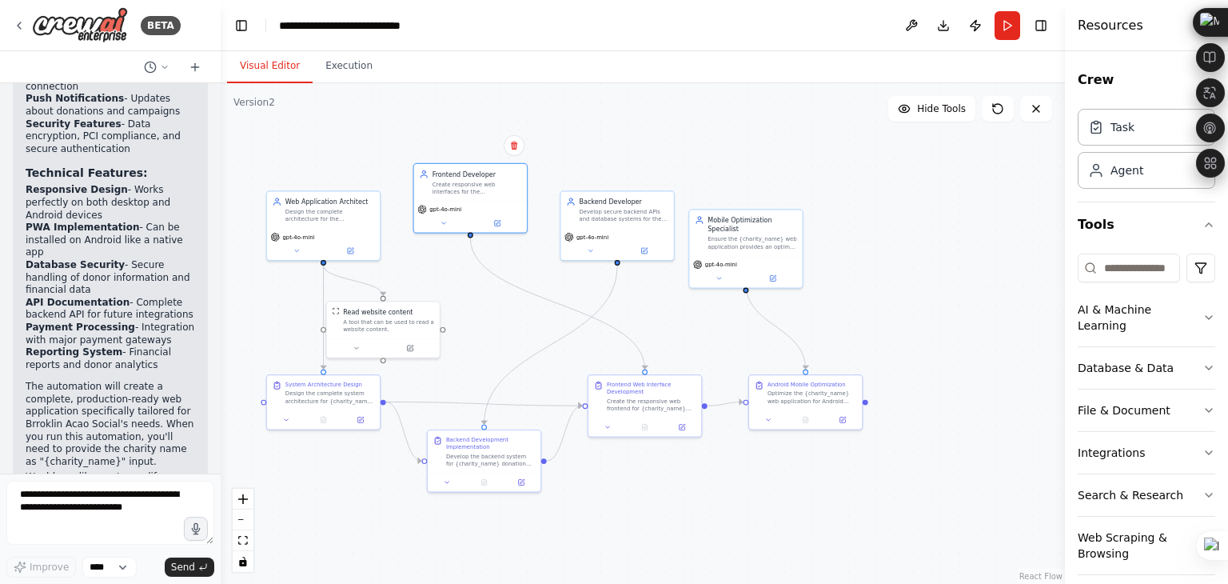
drag, startPoint x: 641, startPoint y: 354, endPoint x: 700, endPoint y: 340, distance: 60.9
click at [700, 340] on div ".deletable-edge-delete-btn { width: 20px; height: 20px; border: 0px solid #ffff…" at bounding box center [643, 333] width 844 height 501
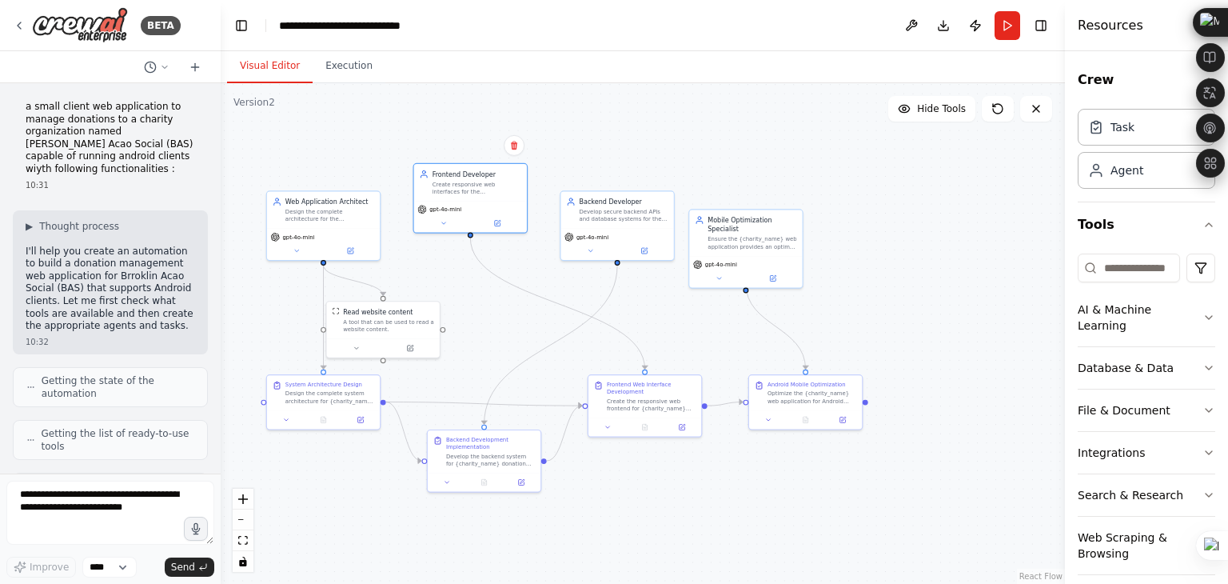
scroll to position [0, 0]
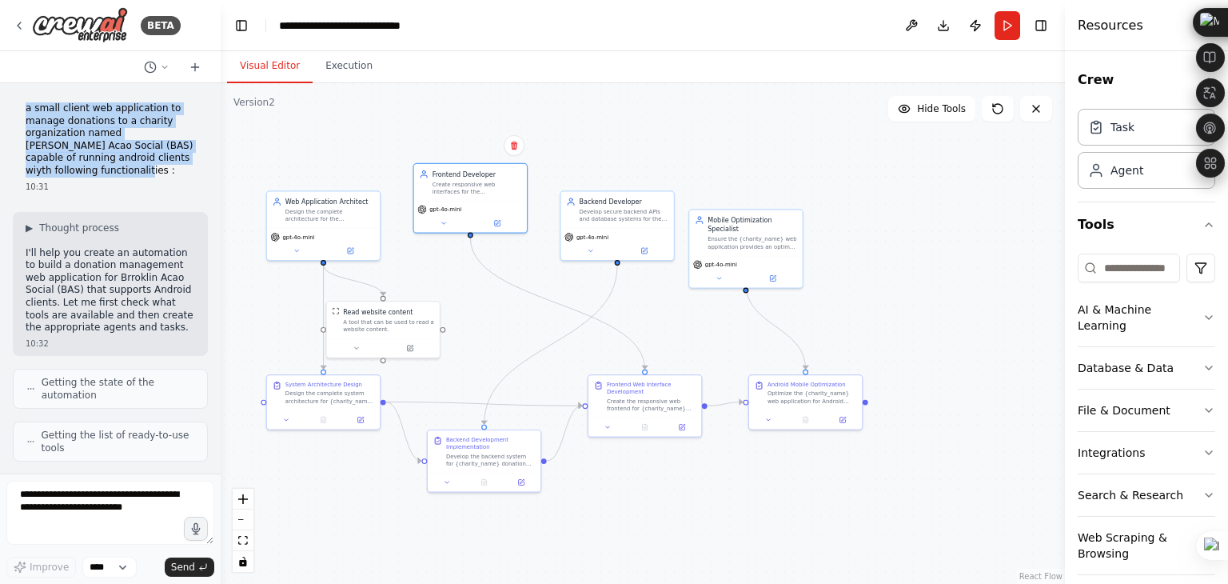
drag, startPoint x: 25, startPoint y: 106, endPoint x: 150, endPoint y: 166, distance: 139.1
click at [150, 166] on div "a small client web application to manage donations to a charity organization na…" at bounding box center [110, 147] width 195 height 103
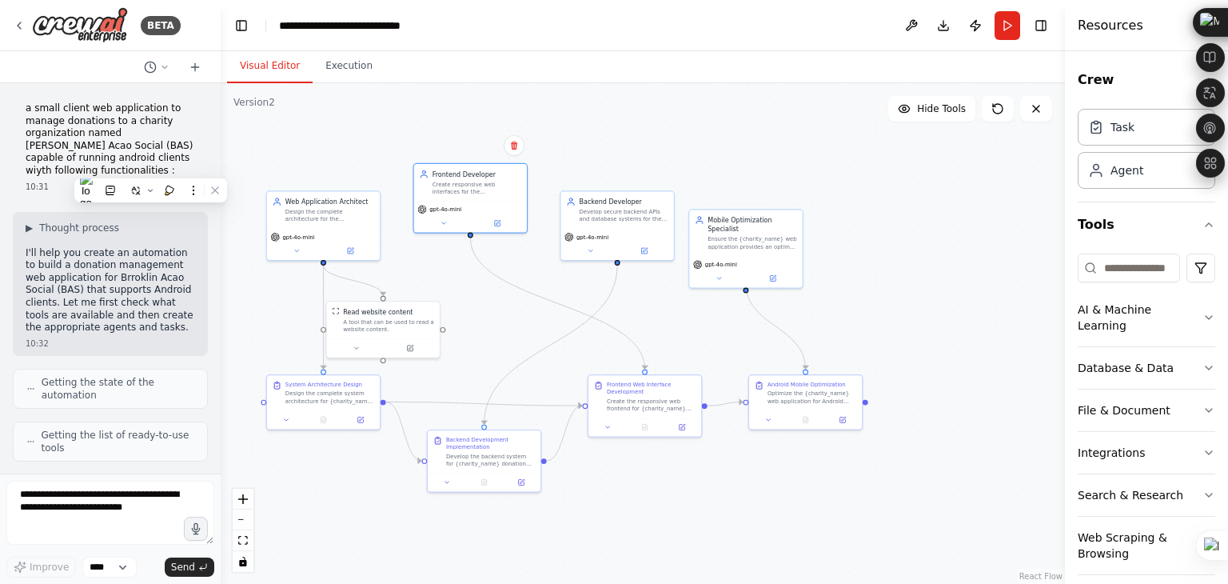
click at [64, 186] on div "10:31" at bounding box center [111, 187] width 170 height 12
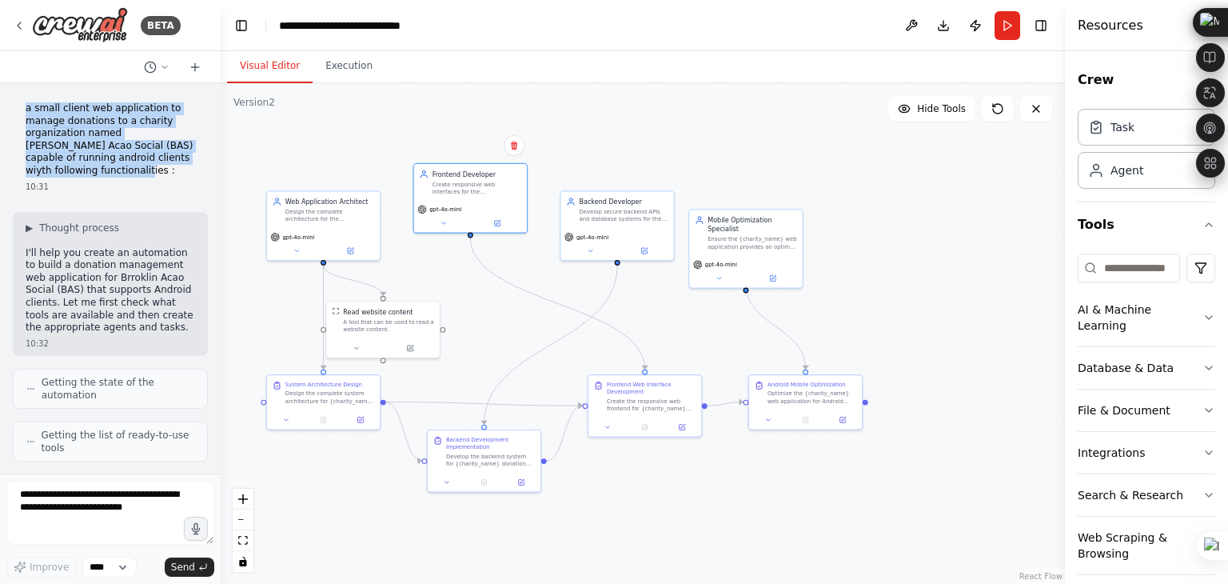
drag, startPoint x: 91, startPoint y: 173, endPoint x: 23, endPoint y: 109, distance: 93.3
click at [23, 109] on div "a small client web application to manage donations to a charity organization na…" at bounding box center [110, 147] width 195 height 103
click at [95, 174] on p "a small client web application to manage donations to a charity organization na…" at bounding box center [111, 139] width 170 height 75
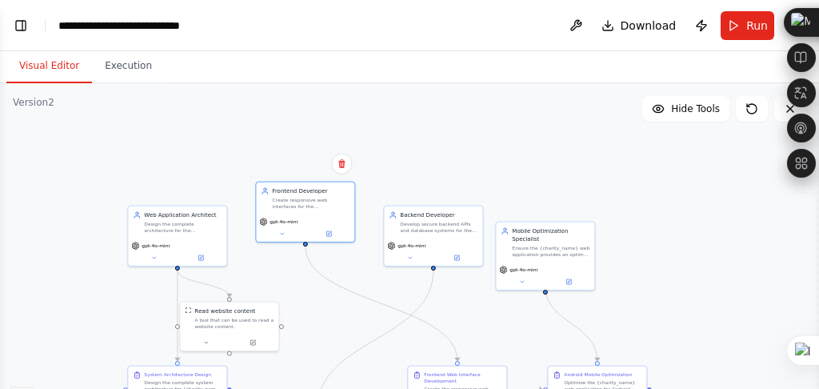
drag, startPoint x: 46, startPoint y: 122, endPoint x: 96, endPoint y: 93, distance: 58.4
click at [122, 134] on div ".deletable-edge-delete-btn { width: 20px; height: 20px; border: 0px solid #ffff…" at bounding box center [409, 283] width 819 height 400
drag, startPoint x: 17, startPoint y: 63, endPoint x: 86, endPoint y: 58, distance: 69.7
click at [22, 63] on button "Visual Editor" at bounding box center [49, 67] width 86 height 34
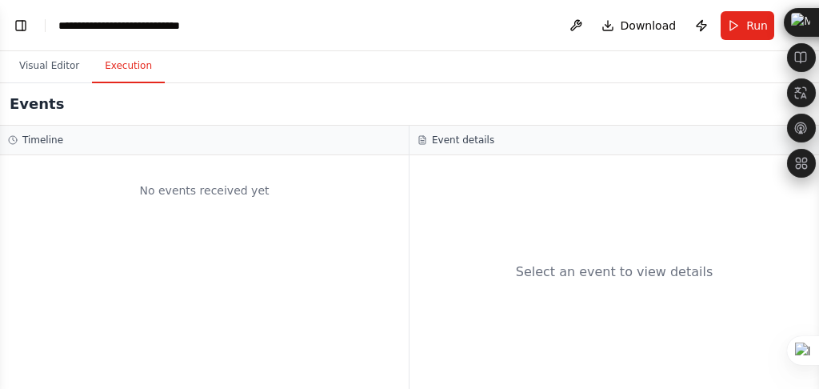
click at [130, 58] on button "Execution" at bounding box center [128, 67] width 73 height 34
click at [46, 75] on button "Visual Editor" at bounding box center [49, 67] width 86 height 34
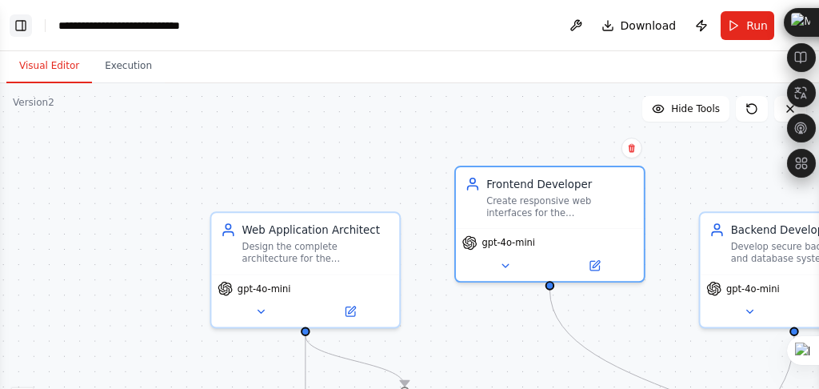
click at [23, 26] on button "Toggle Left Sidebar" at bounding box center [21, 25] width 22 height 22
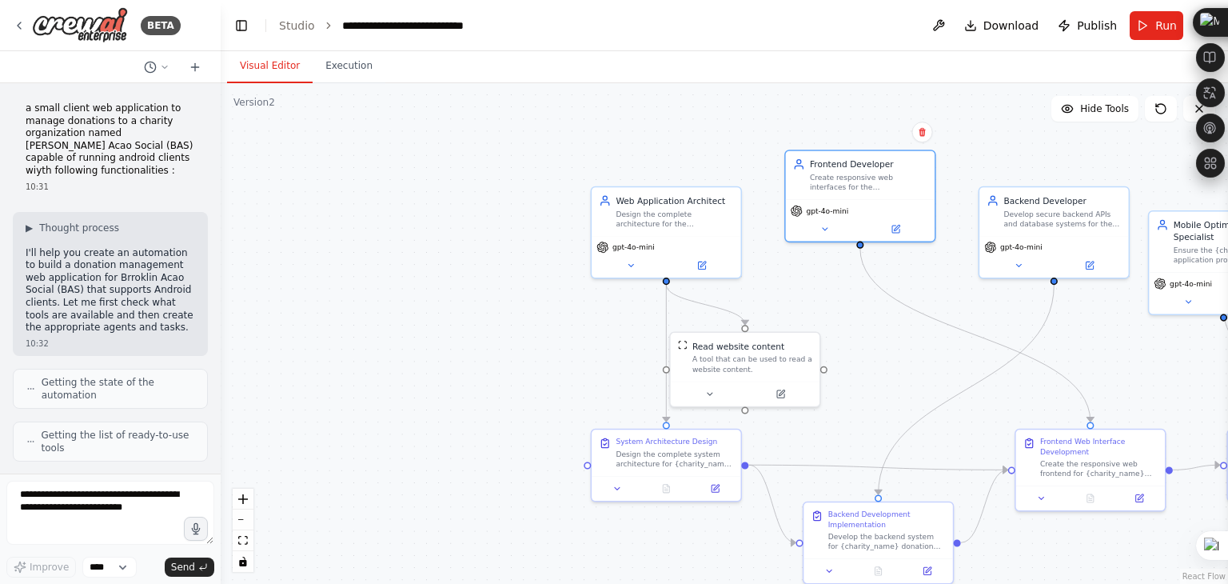
drag, startPoint x: 277, startPoint y: 234, endPoint x: 365, endPoint y: 257, distance: 90.8
click at [464, 224] on div ".deletable-edge-delete-btn { width: 20px; height: 20px; border: 0px solid #ffff…" at bounding box center [725, 333] width 1008 height 501
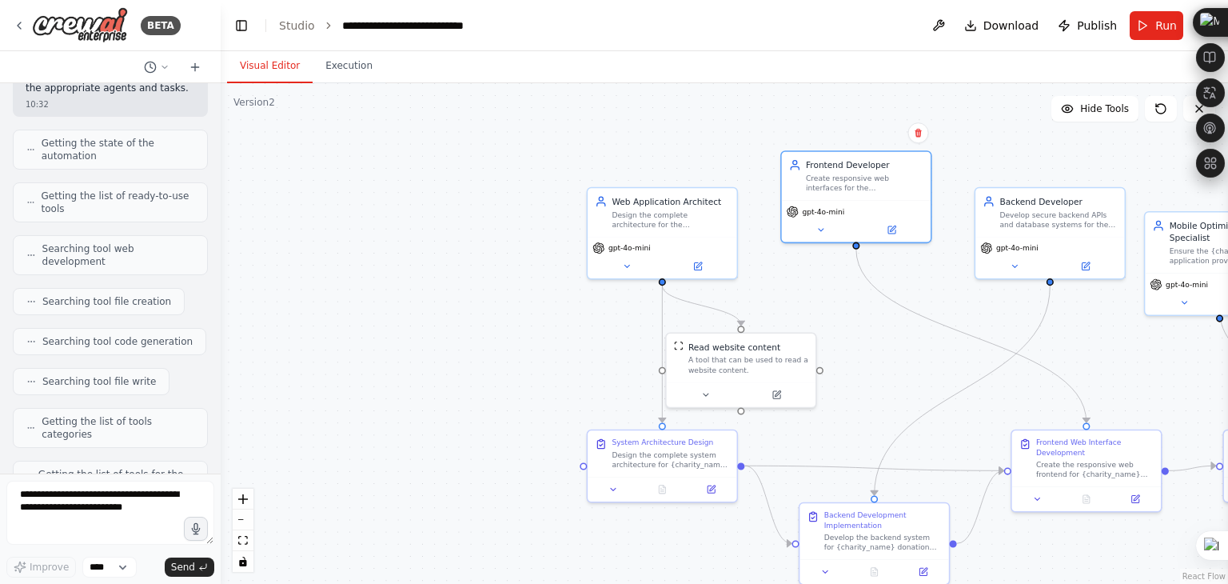
scroll to position [240, 0]
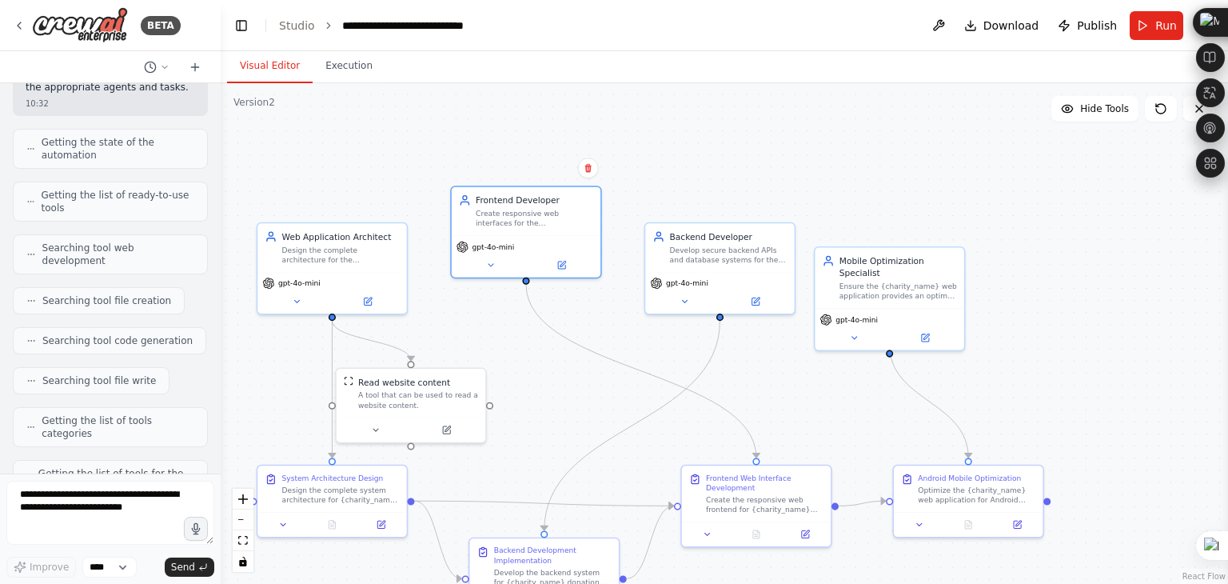
drag, startPoint x: 760, startPoint y: 313, endPoint x: 553, endPoint y: 394, distance: 222.3
click at [559, 407] on div ".deletable-edge-delete-btn { width: 20px; height: 20px; border: 0px solid #ffff…" at bounding box center [725, 333] width 1008 height 501
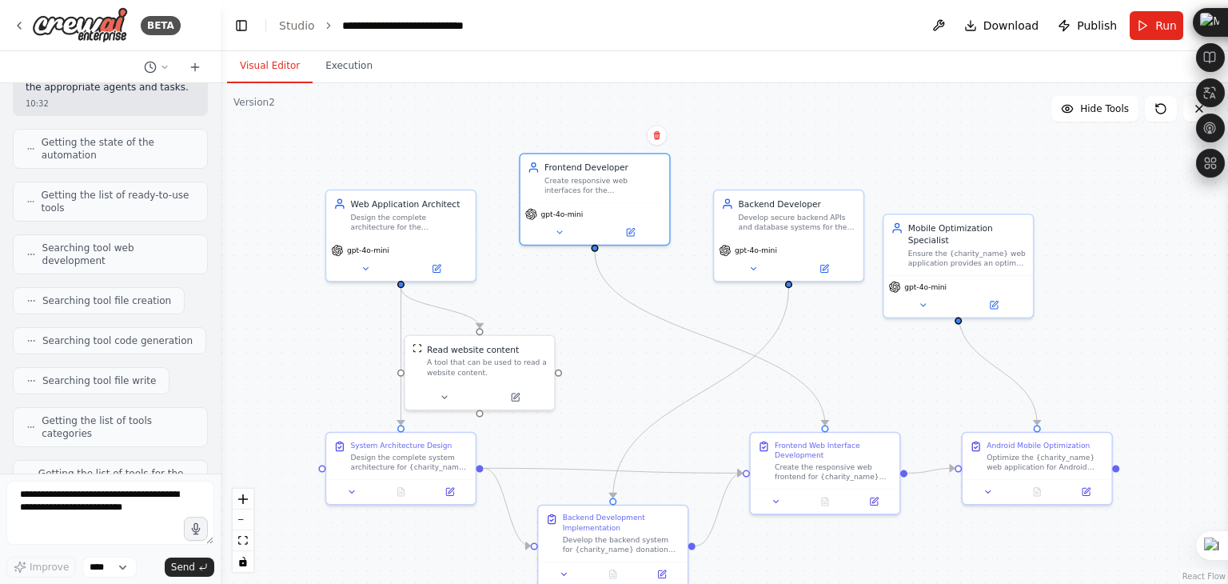
drag, startPoint x: 501, startPoint y: 380, endPoint x: 576, endPoint y: 330, distance: 90.1
click at [574, 331] on div ".deletable-edge-delete-btn { width: 20px; height: 20px; border: 0px solid #ffff…" at bounding box center [725, 333] width 1008 height 501
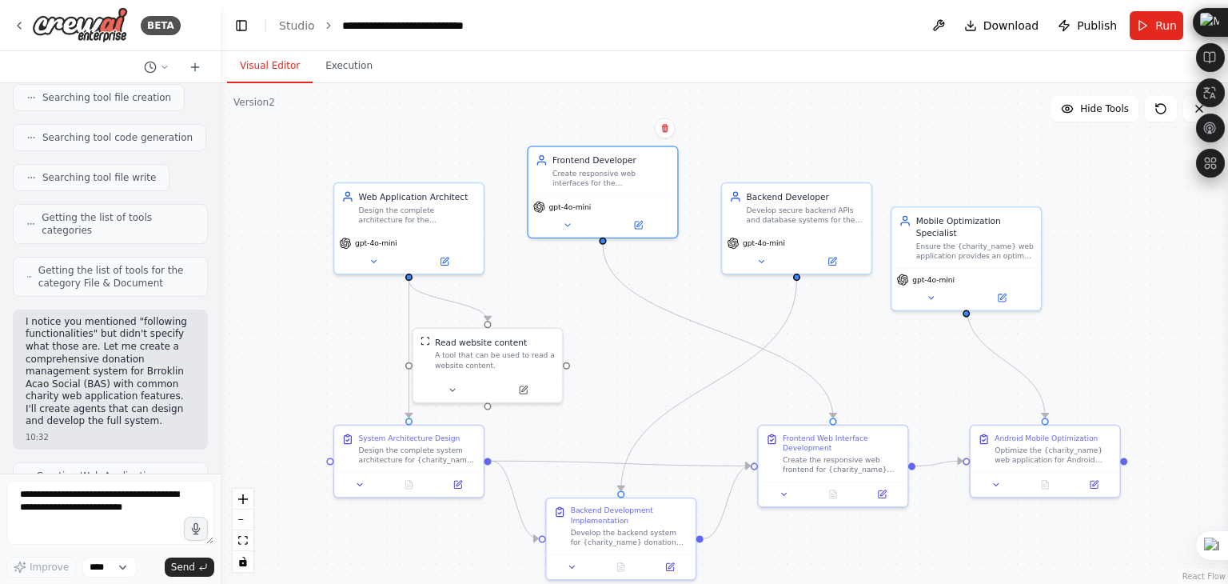
scroll to position [560, 0]
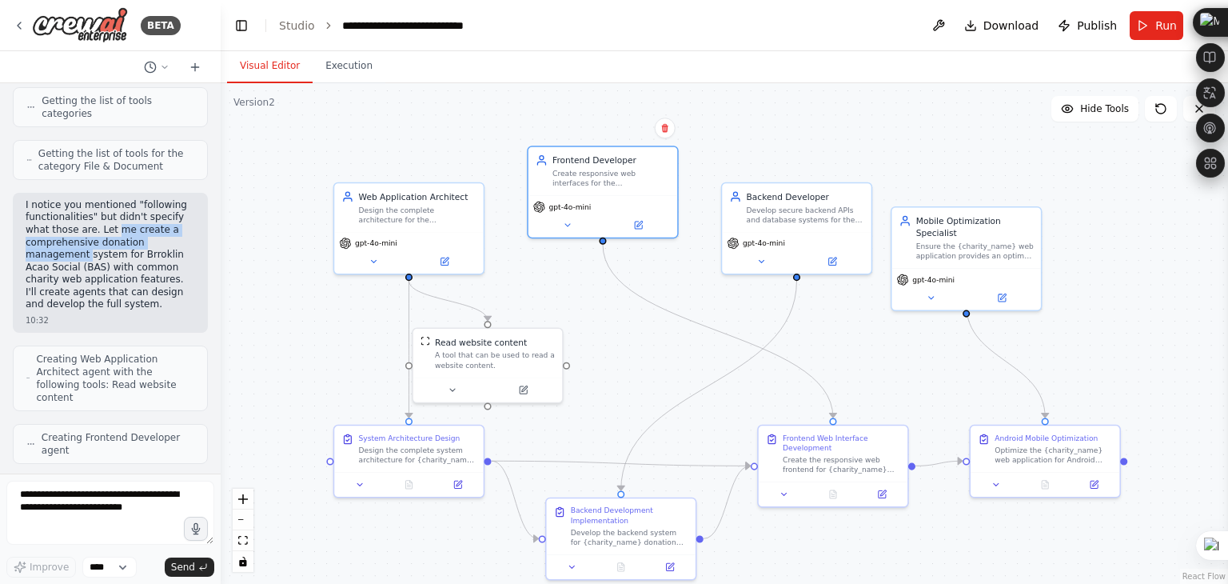
drag, startPoint x: 108, startPoint y: 218, endPoint x: 83, endPoint y: 238, distance: 32.4
click at [83, 238] on p "I notice you mentioned "following functionalities" but didn't specify what thos…" at bounding box center [111, 255] width 170 height 112
click at [181, 226] on p "I notice you mentioned "following functionalities" but didn't specify what thos…" at bounding box center [111, 255] width 170 height 112
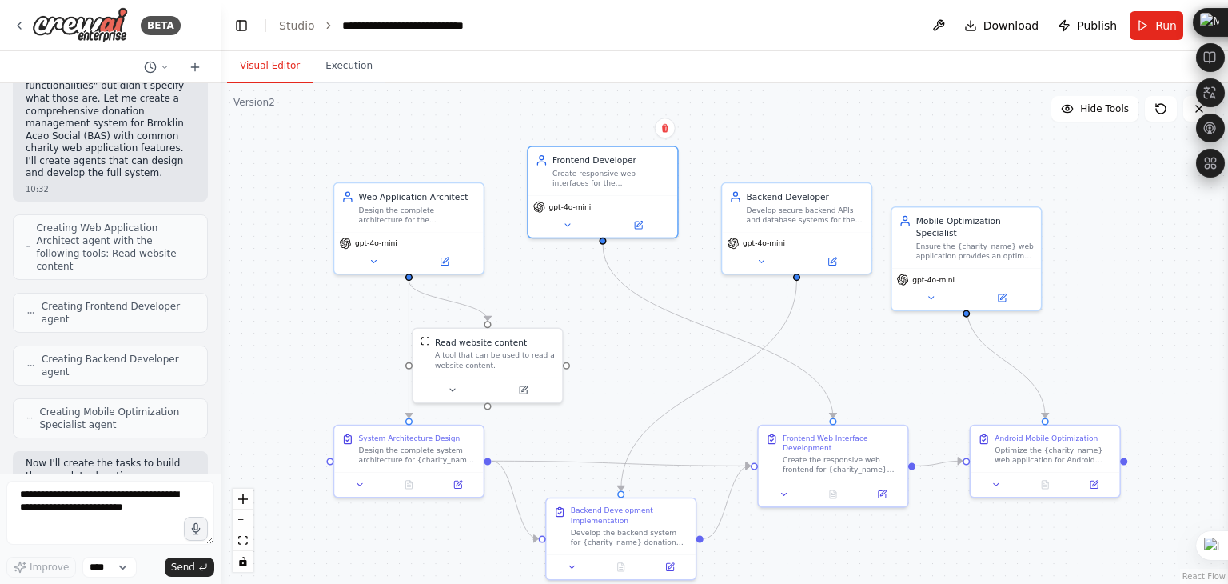
scroll to position [720, 0]
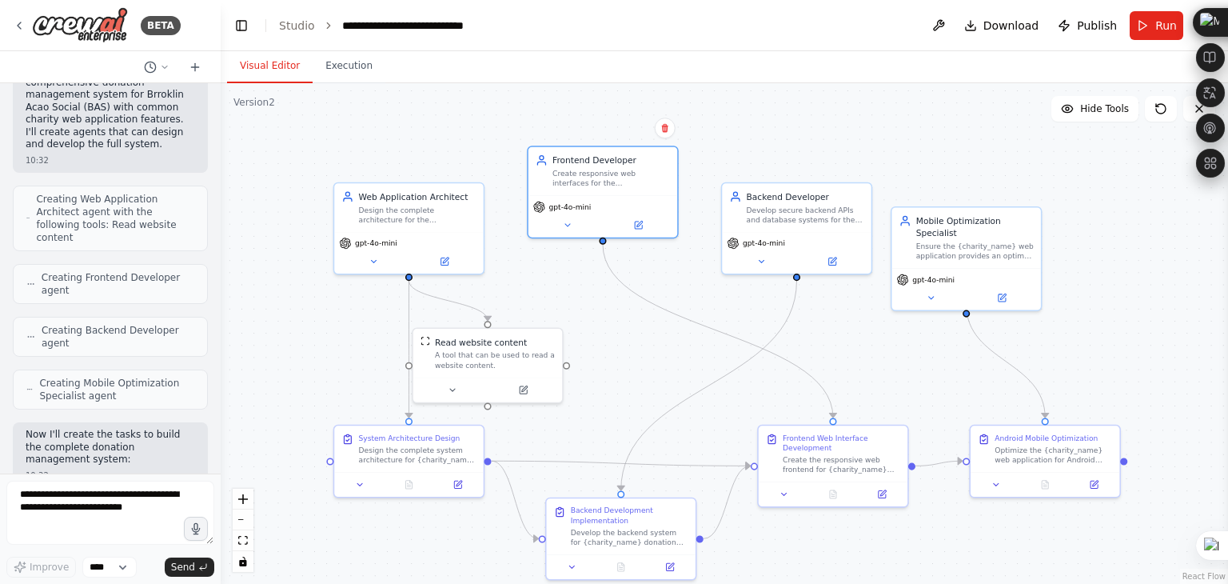
click at [50, 271] on span "Creating Frontend Developer agent" at bounding box center [118, 284] width 153 height 26
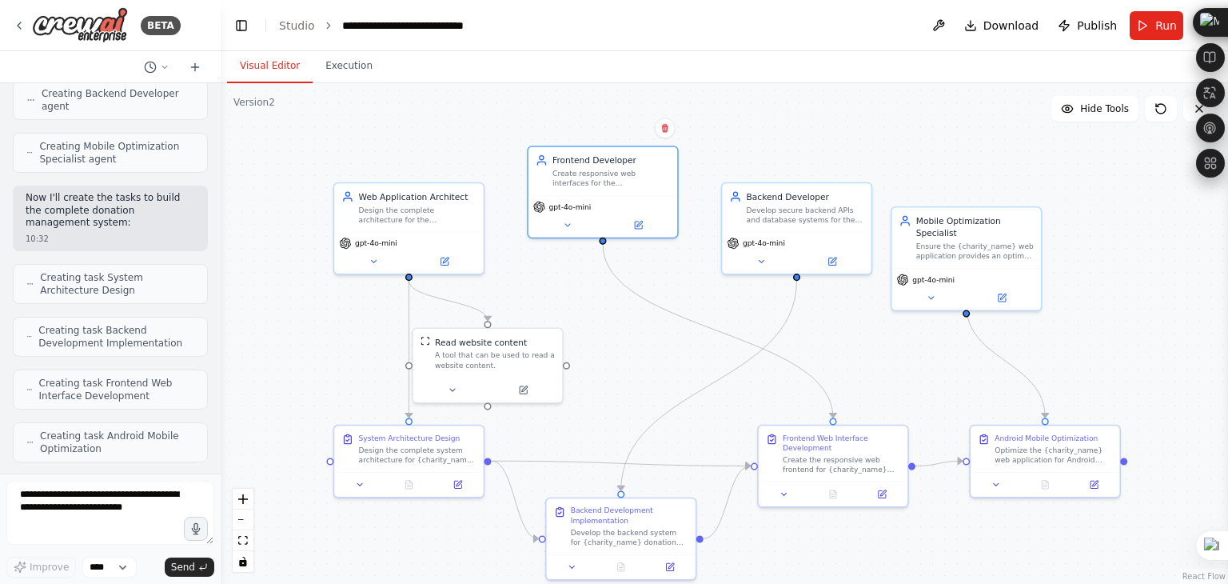
scroll to position [960, 0]
drag, startPoint x: 78, startPoint y: 166, endPoint x: 92, endPoint y: 197, distance: 34.0
click at [96, 193] on p "Now I'll create the tasks to build the complete donation management system:" at bounding box center [111, 208] width 170 height 38
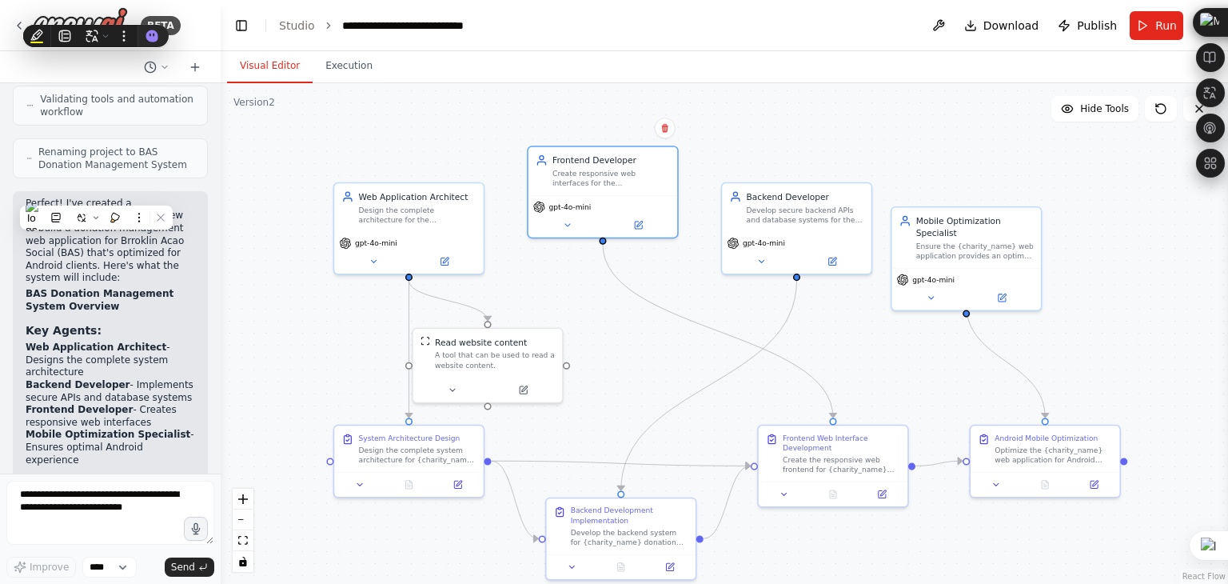
scroll to position [1360, 0]
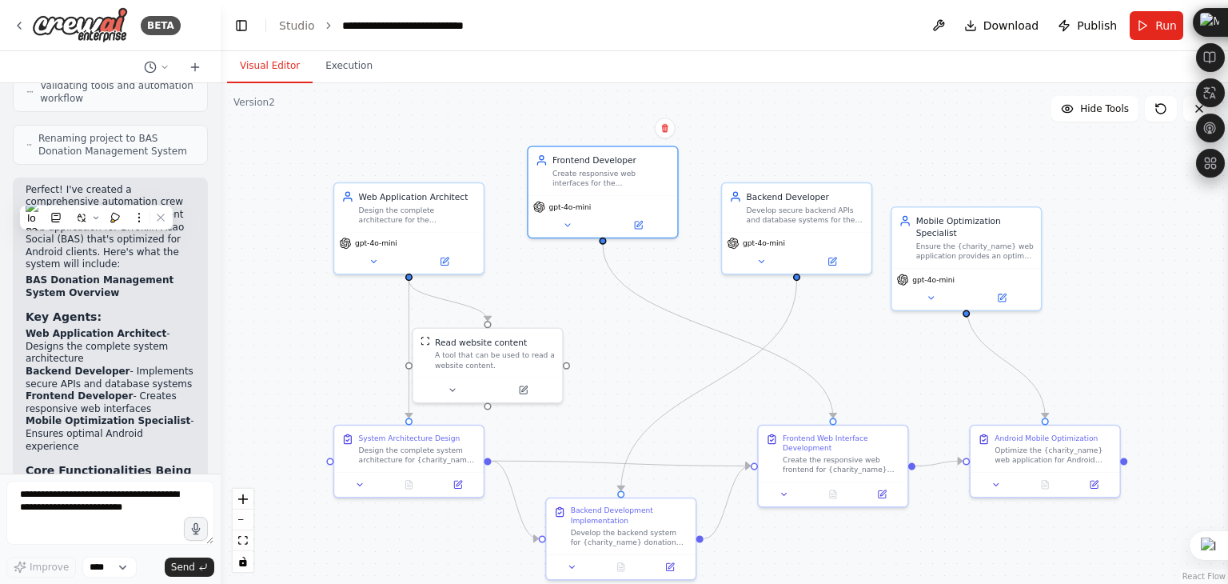
click at [170, 274] on h2 "BAS Donation Management System Overview" at bounding box center [111, 286] width 170 height 25
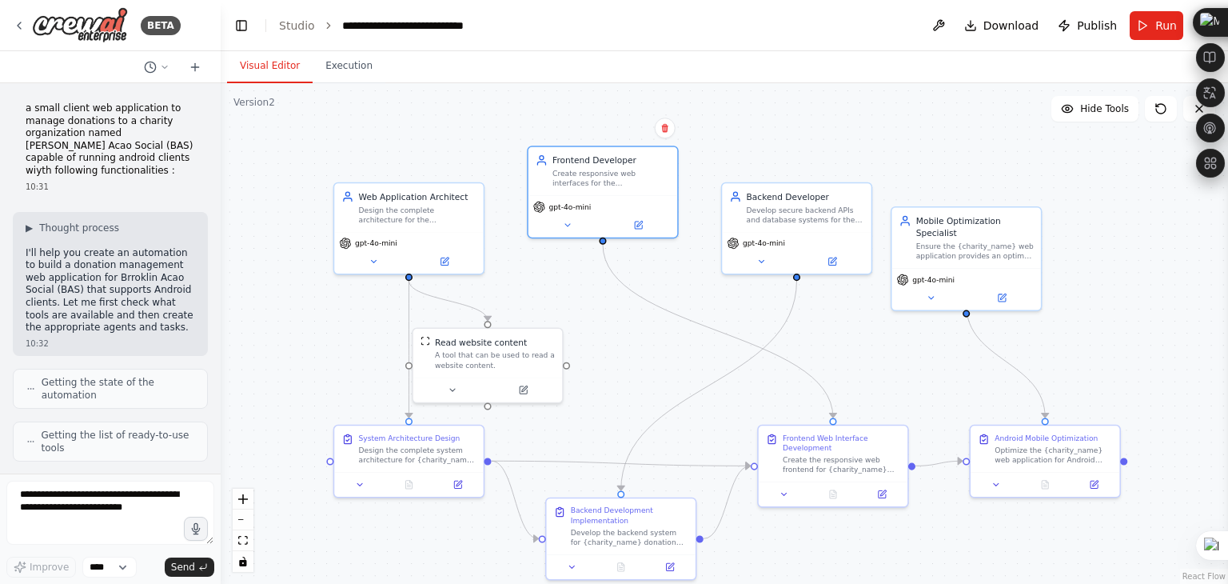
scroll to position [0, 0]
click at [29, 108] on p "a small client web application to manage donations to a charity organization na…" at bounding box center [111, 139] width 170 height 75
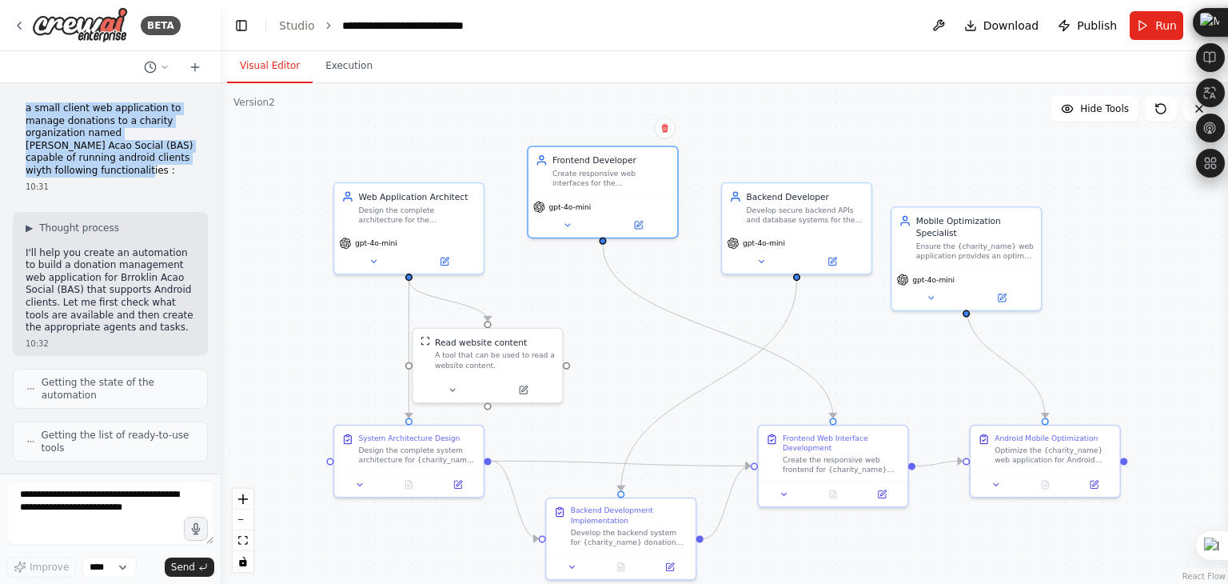
drag, startPoint x: 26, startPoint y: 106, endPoint x: 98, endPoint y: 167, distance: 94.2
click at [98, 167] on p "a small client web application to manage donations to a charity organization na…" at bounding box center [111, 139] width 170 height 75
copy p "a small client web application to manage donations to a charity organization na…"
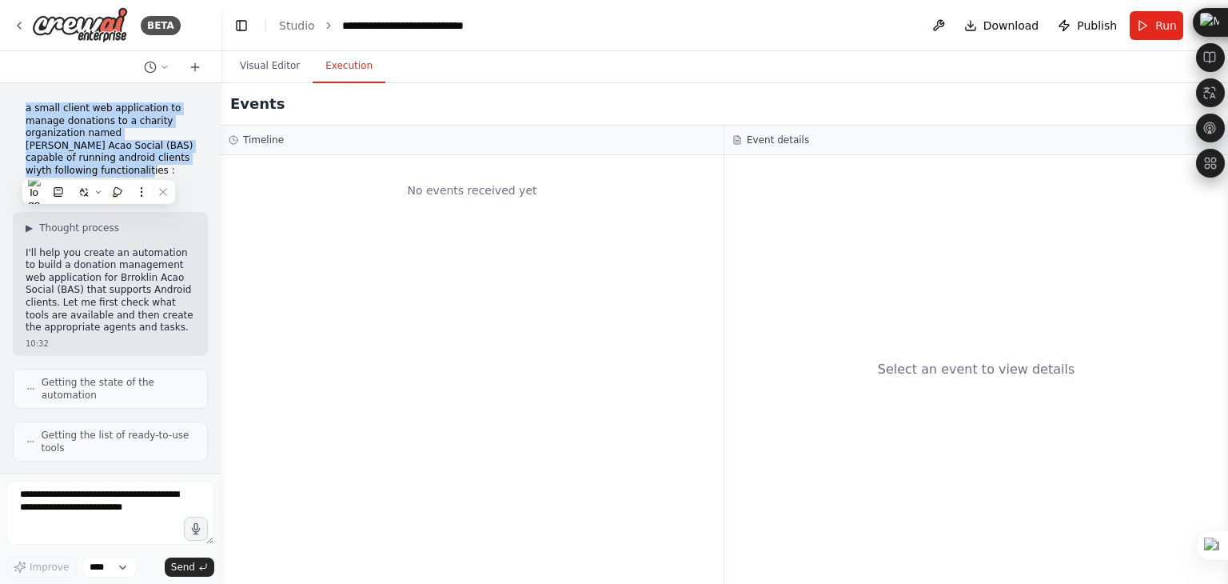
click at [336, 68] on button "Execution" at bounding box center [349, 67] width 73 height 34
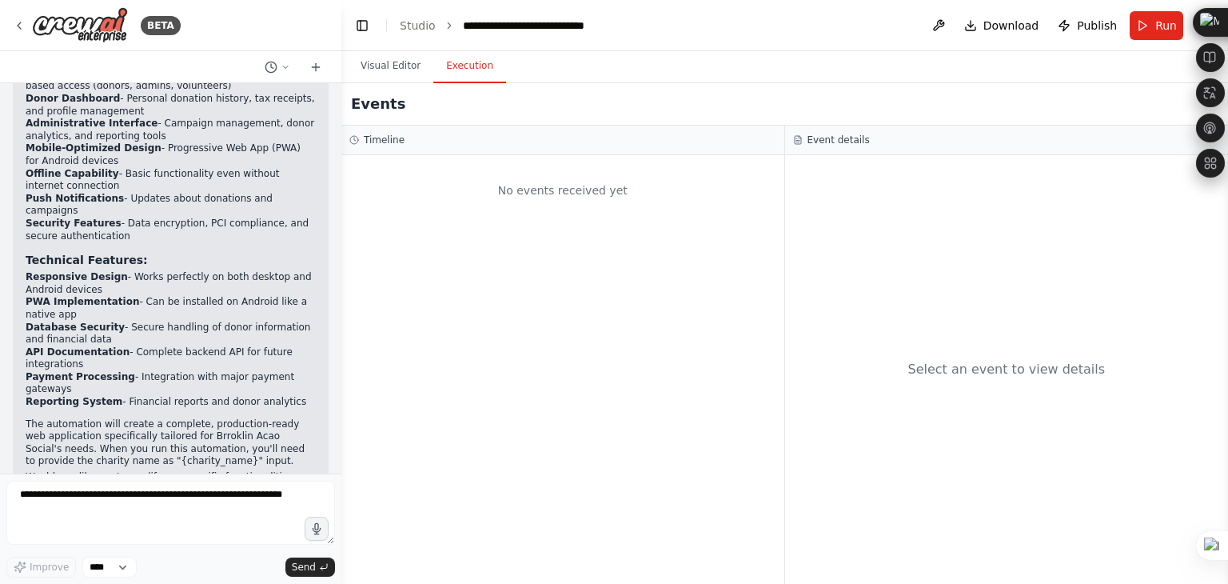
scroll to position [1394, 0]
drag, startPoint x: 214, startPoint y: 289, endPoint x: 345, endPoint y: 289, distance: 131.2
click at [345, 289] on div "BETA a small client web application to manage donations to a charity organizati…" at bounding box center [614, 292] width 1228 height 584
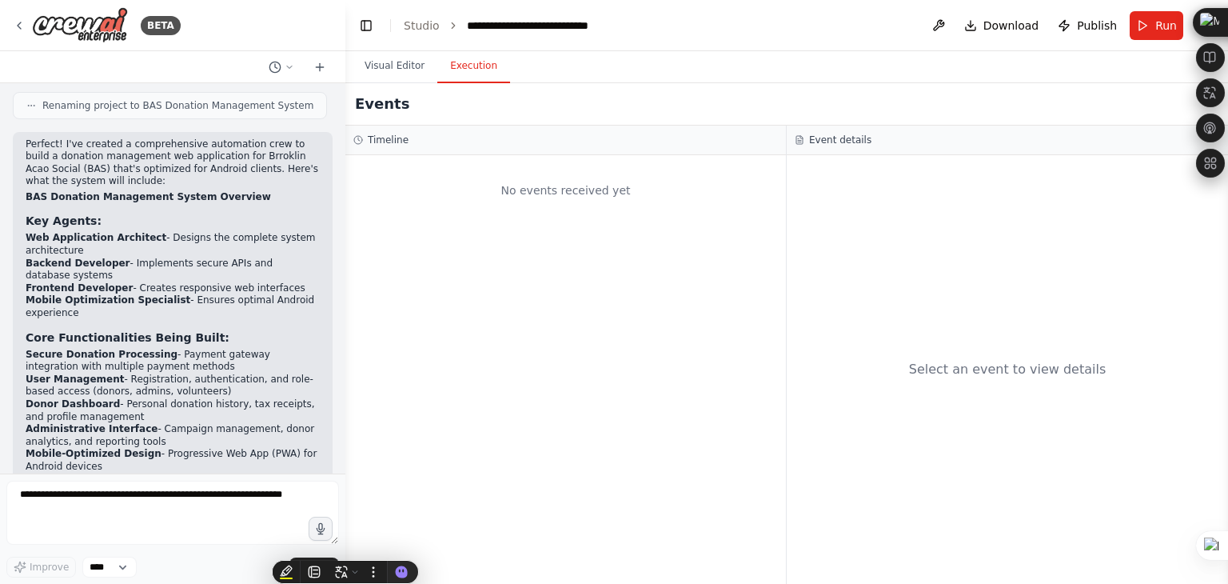
scroll to position [1074, 0]
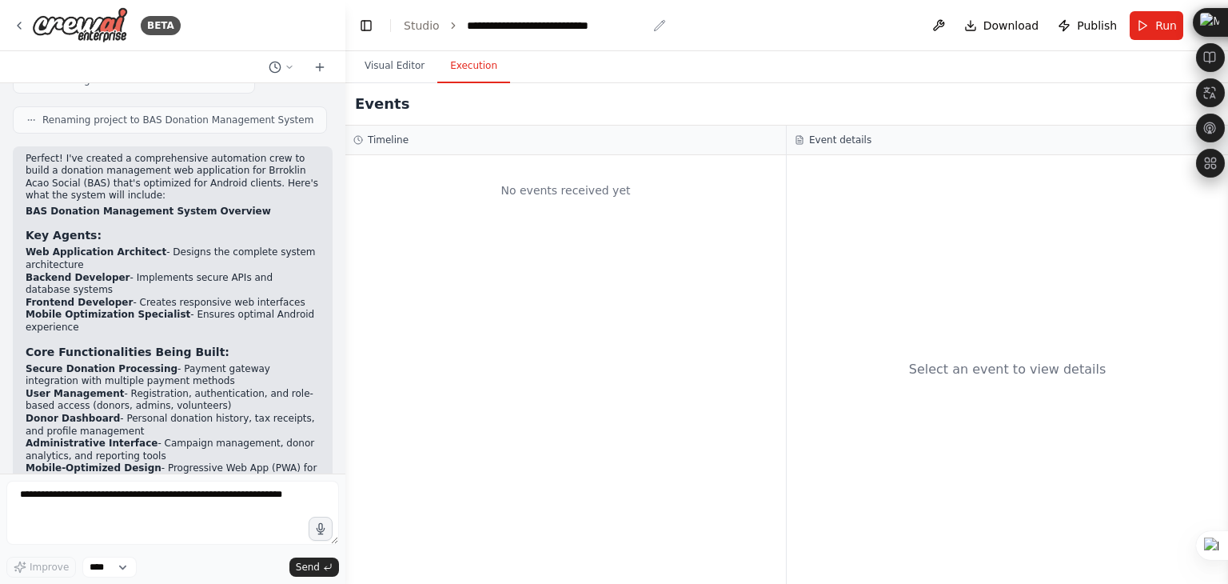
click at [561, 28] on div "**********" at bounding box center [557, 26] width 180 height 16
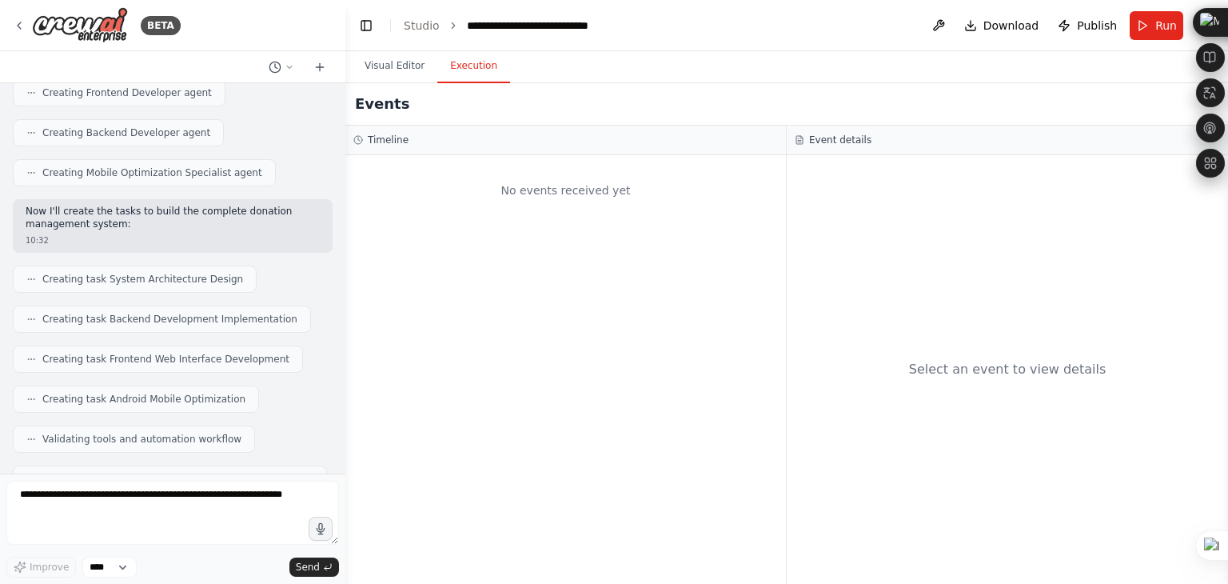
scroll to position [754, 0]
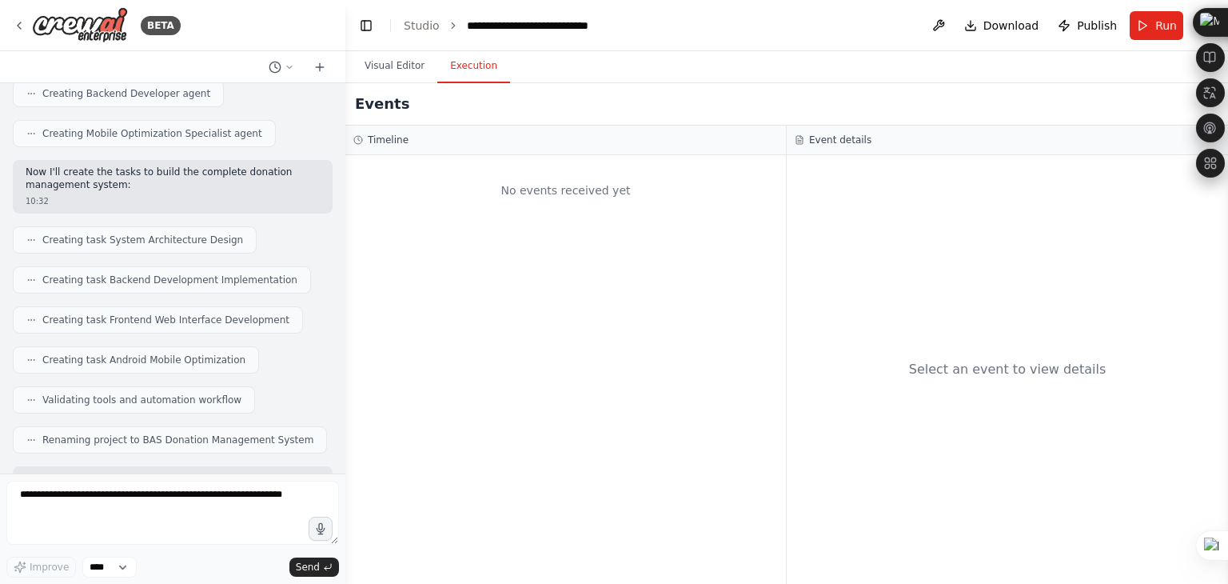
click at [115, 234] on span "Creating task System Architecture Design" at bounding box center [142, 240] width 201 height 13
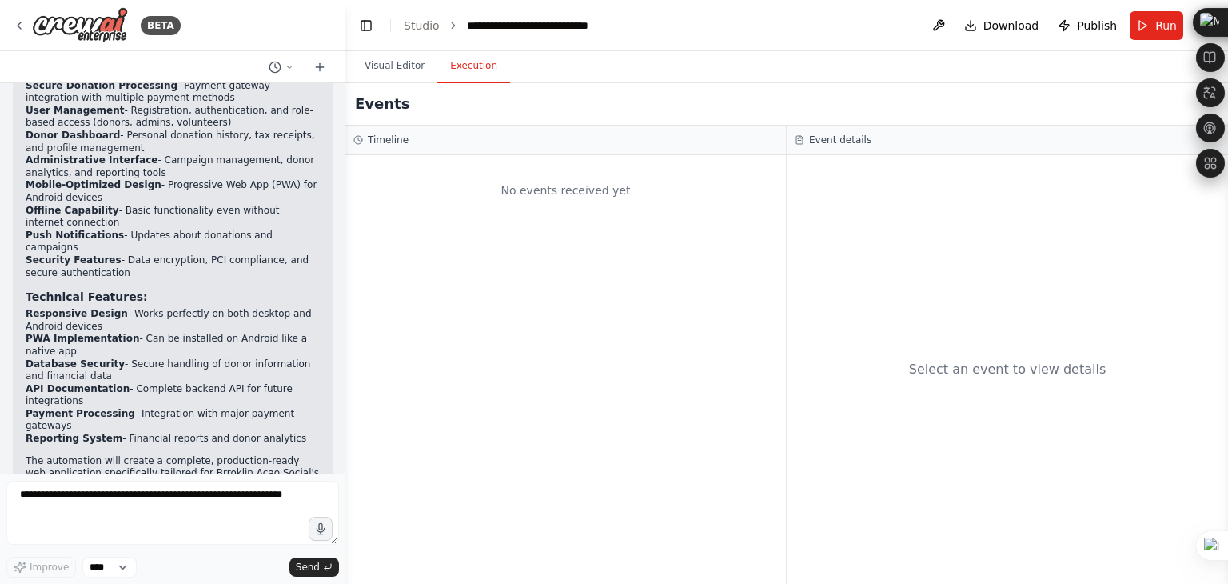
scroll to position [1394, 0]
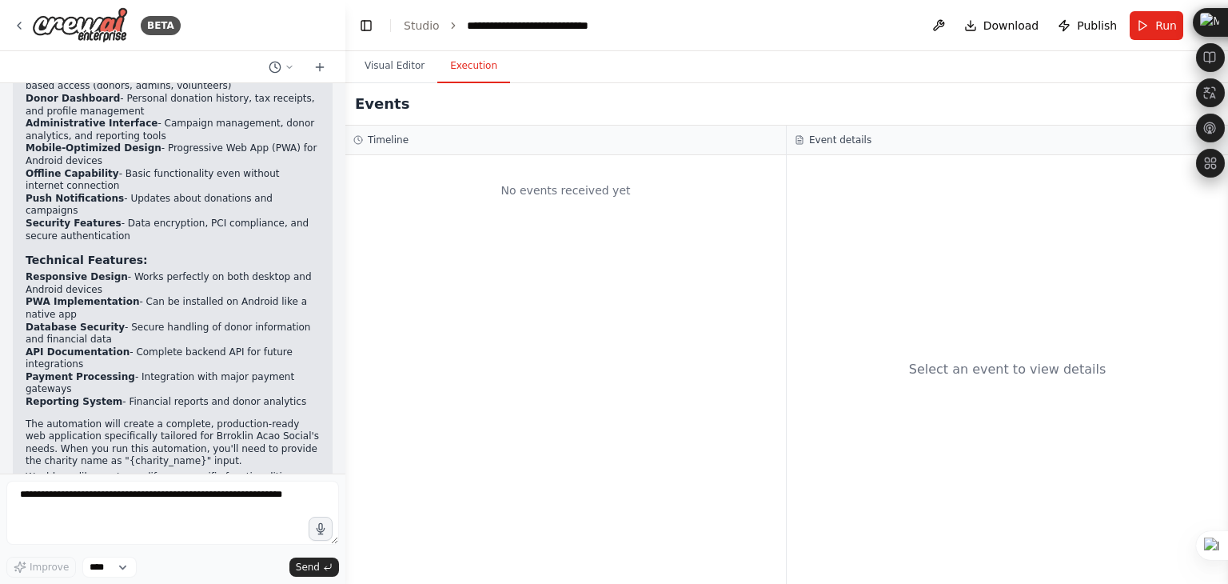
drag, startPoint x: 334, startPoint y: 543, endPoint x: 353, endPoint y: 538, distance: 19.8
click at [353, 538] on div "BETA a small client web application to manage donations to a charity organizati…" at bounding box center [614, 292] width 1228 height 584
click at [1148, 28] on button "Run" at bounding box center [1157, 25] width 54 height 29
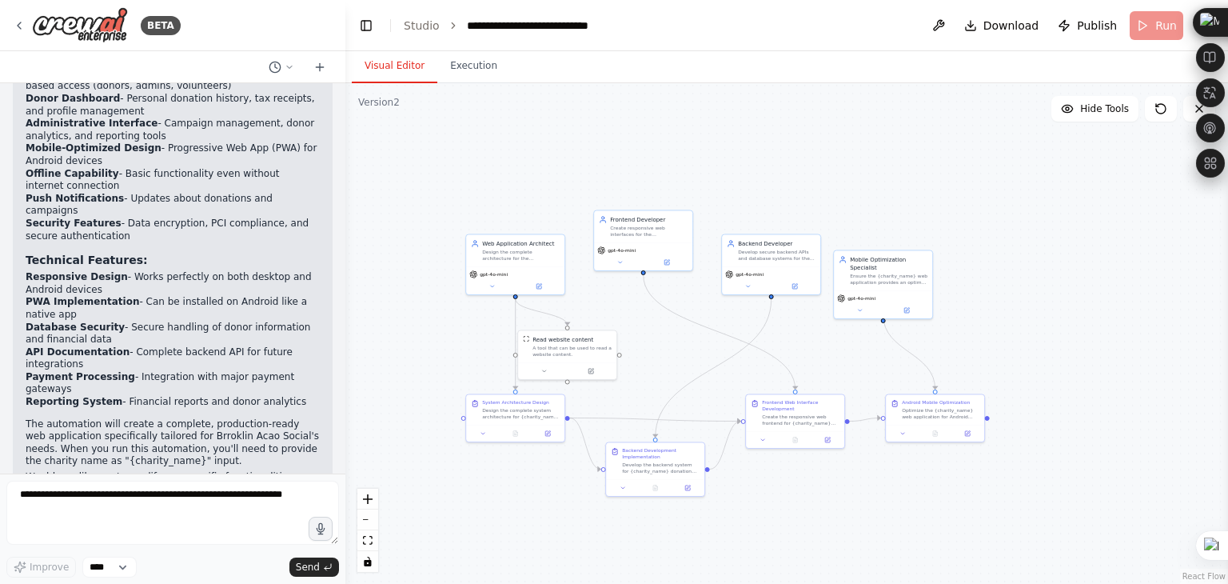
click at [405, 71] on button "Visual Editor" at bounding box center [395, 67] width 86 height 34
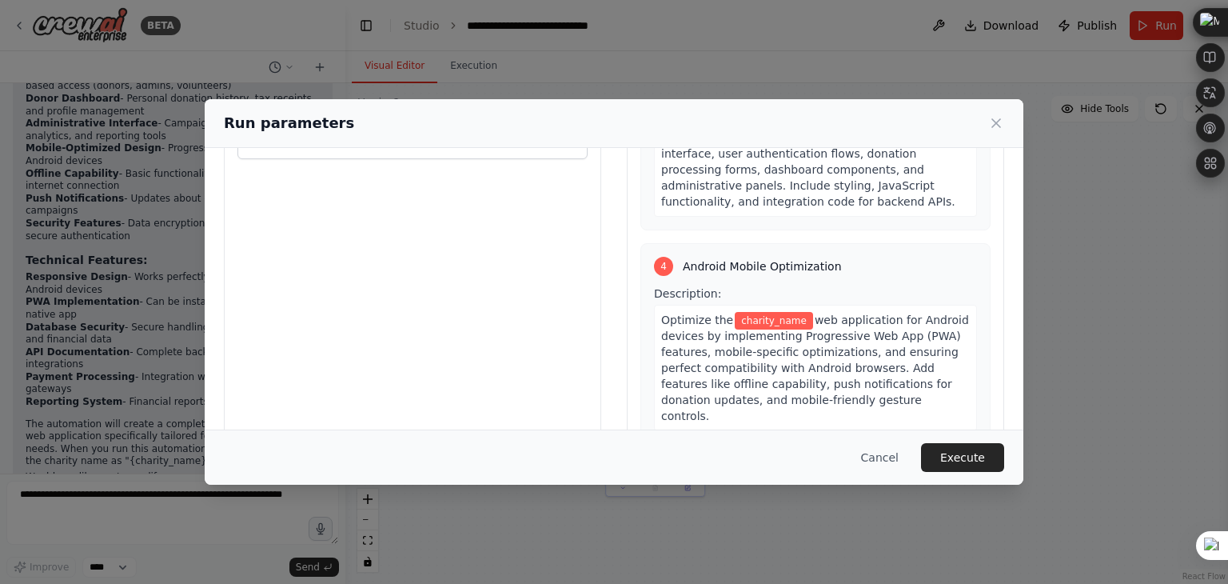
scroll to position [135, 0]
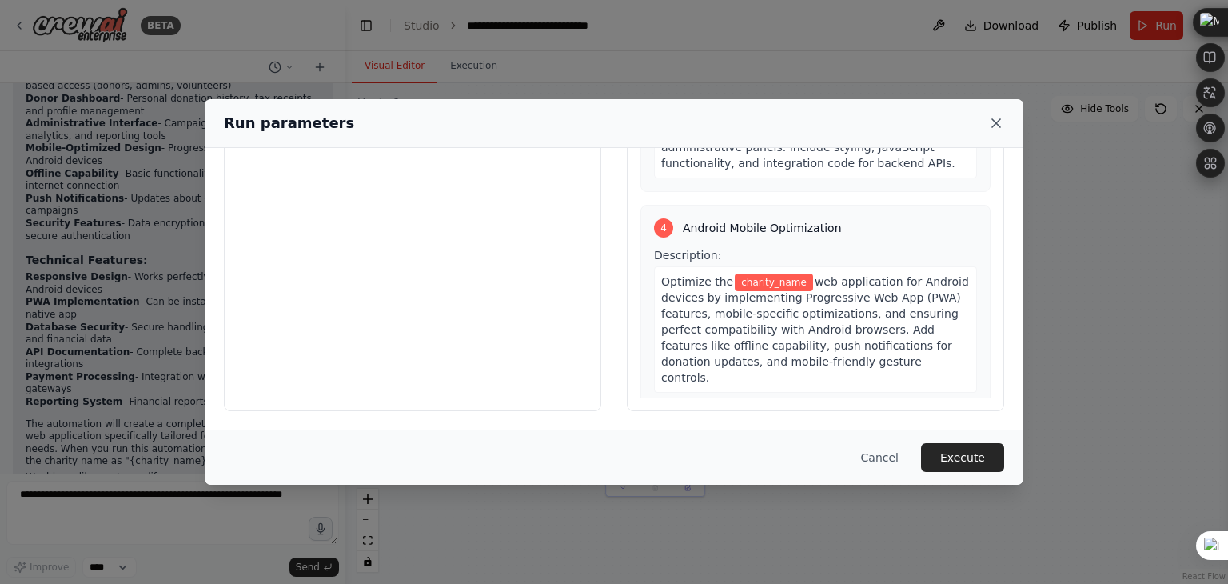
click at [992, 122] on icon at bounding box center [996, 123] width 16 height 16
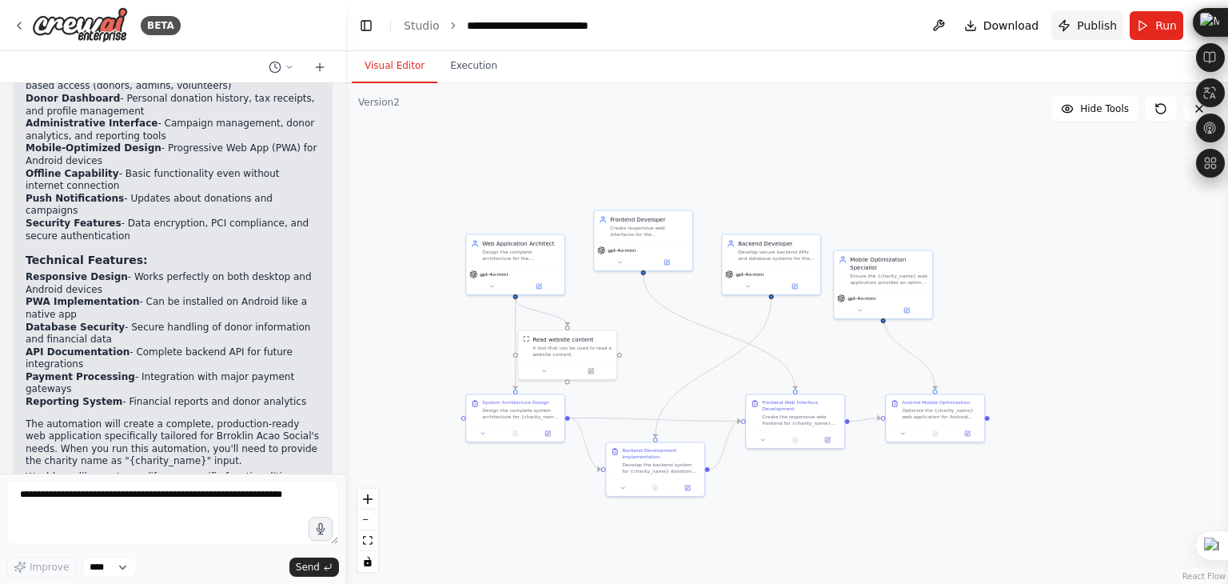
click at [1091, 26] on span "Publish" at bounding box center [1097, 26] width 40 height 16
